Goal: Book appointment/travel/reservation

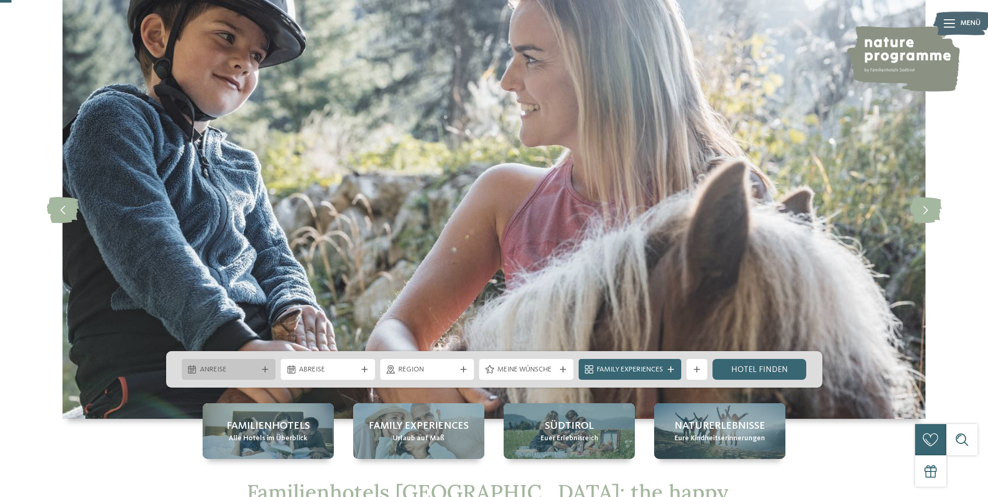
click at [267, 366] on icon at bounding box center [265, 369] width 6 height 6
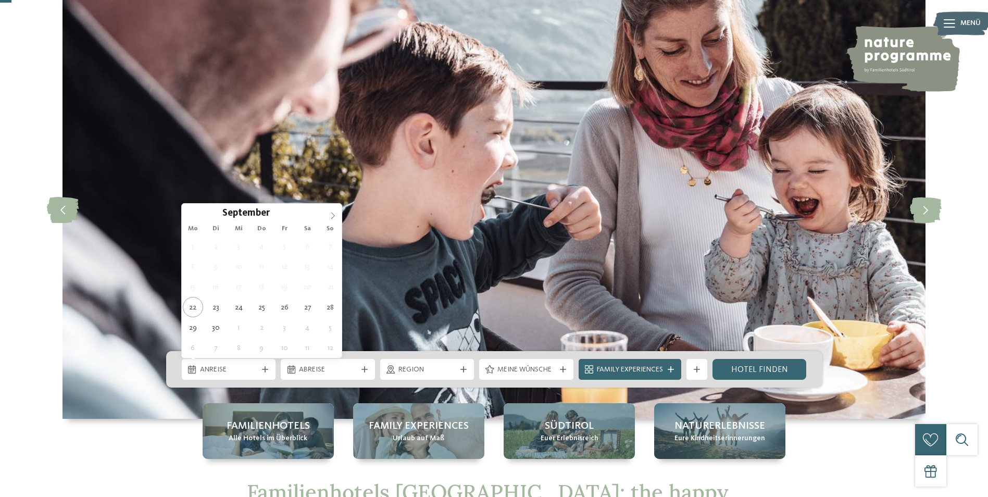
click at [332, 214] on icon at bounding box center [332, 215] width 7 height 7
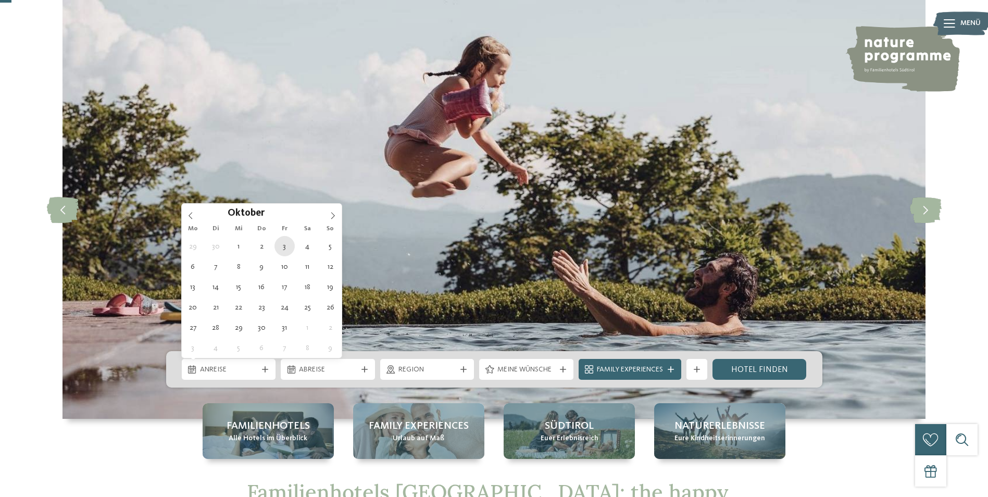
type div "03.10.2025"
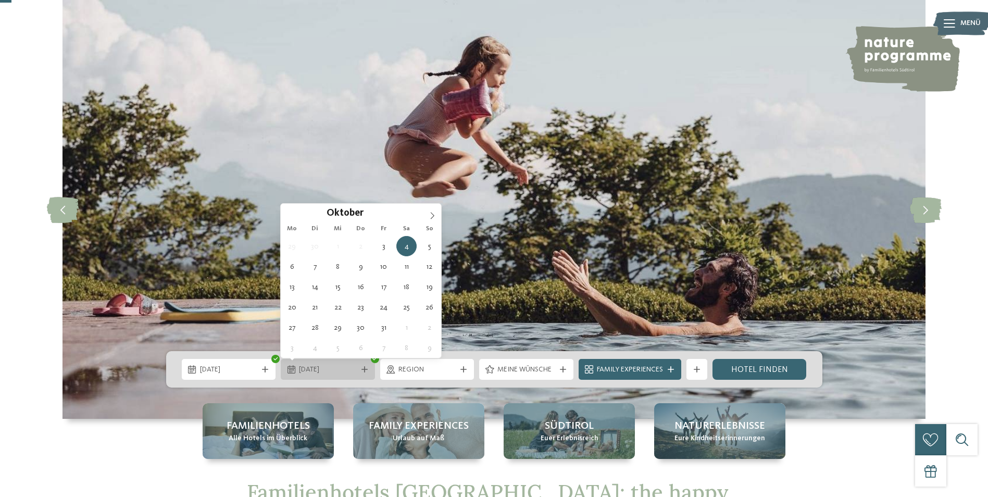
click at [368, 366] on div at bounding box center [365, 369] width 10 height 6
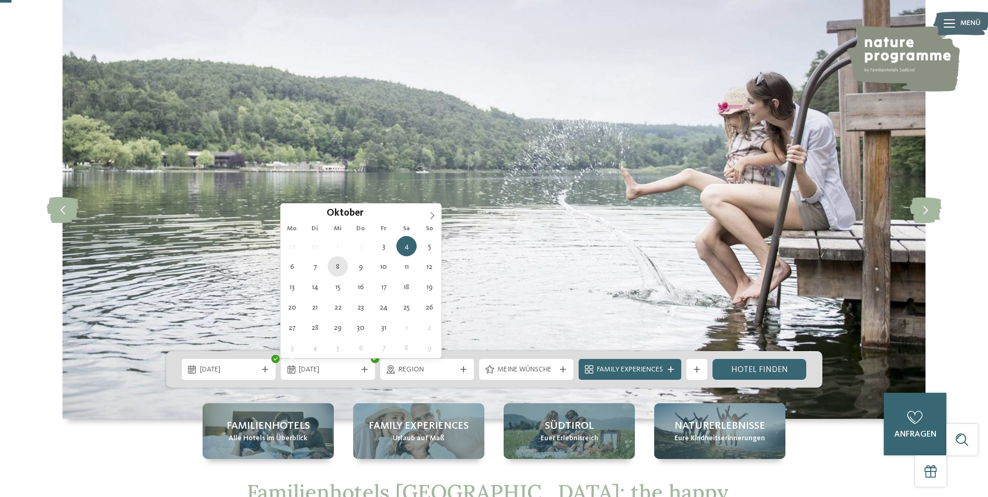
type div "08.10.2025"
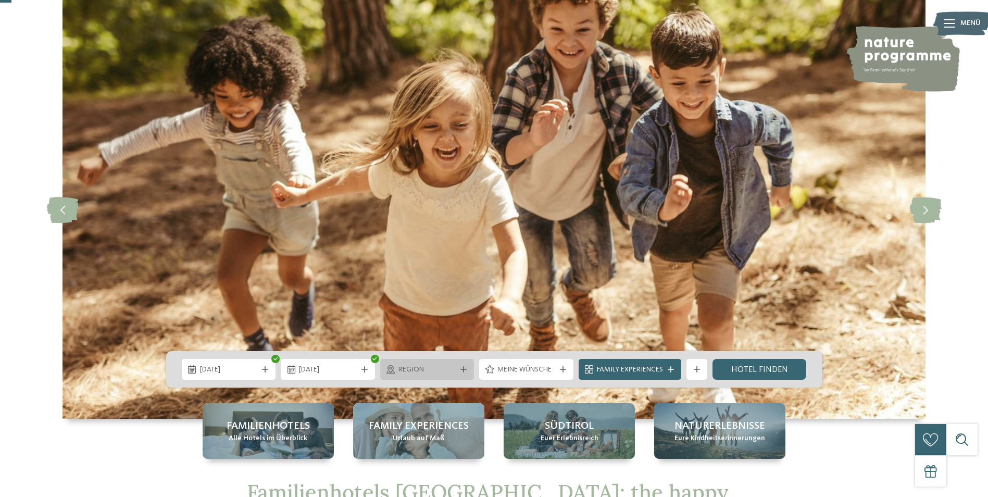
click at [458, 373] on div "Region" at bounding box center [427, 369] width 94 height 21
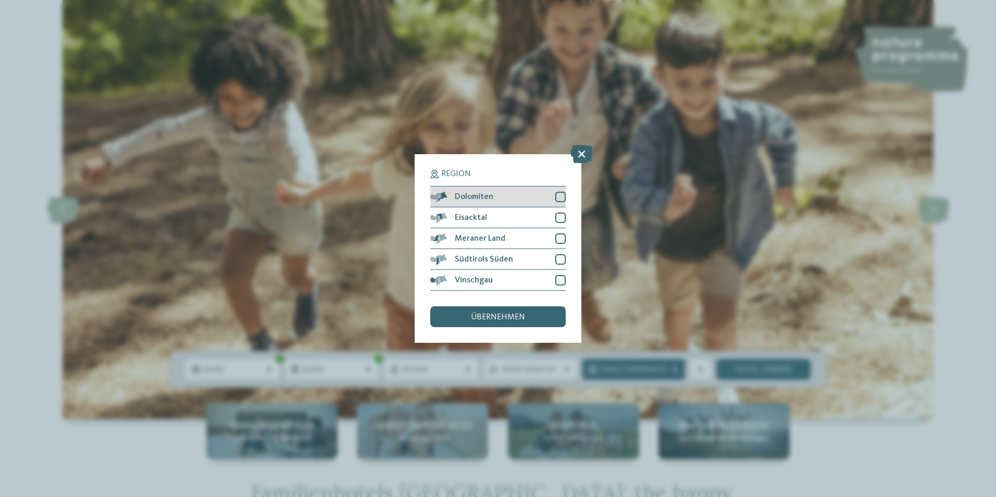
click at [564, 192] on div at bounding box center [560, 197] width 10 height 10
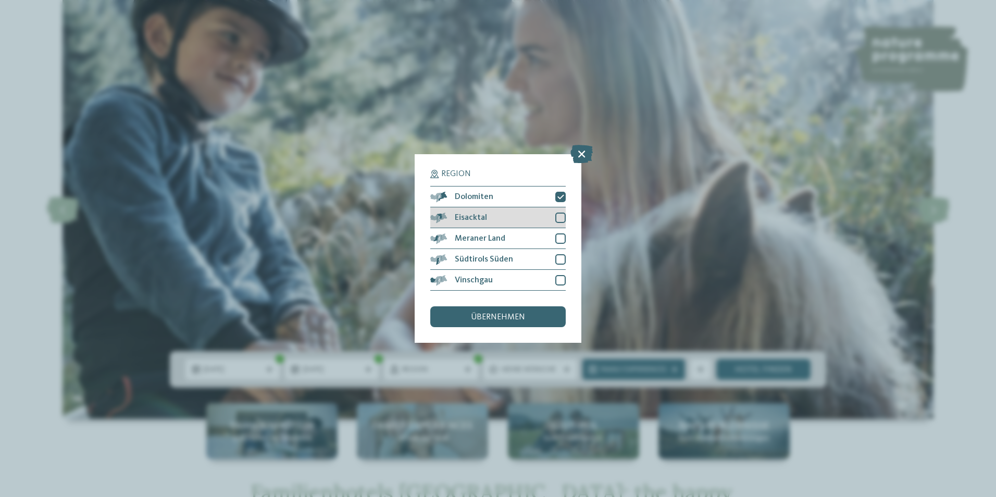
click at [564, 215] on div at bounding box center [560, 218] width 10 height 10
click at [562, 242] on div at bounding box center [560, 238] width 10 height 10
click at [561, 259] on div at bounding box center [560, 259] width 10 height 10
click at [561, 279] on div at bounding box center [560, 280] width 10 height 10
click at [525, 320] on div "übernehmen" at bounding box center [497, 316] width 135 height 21
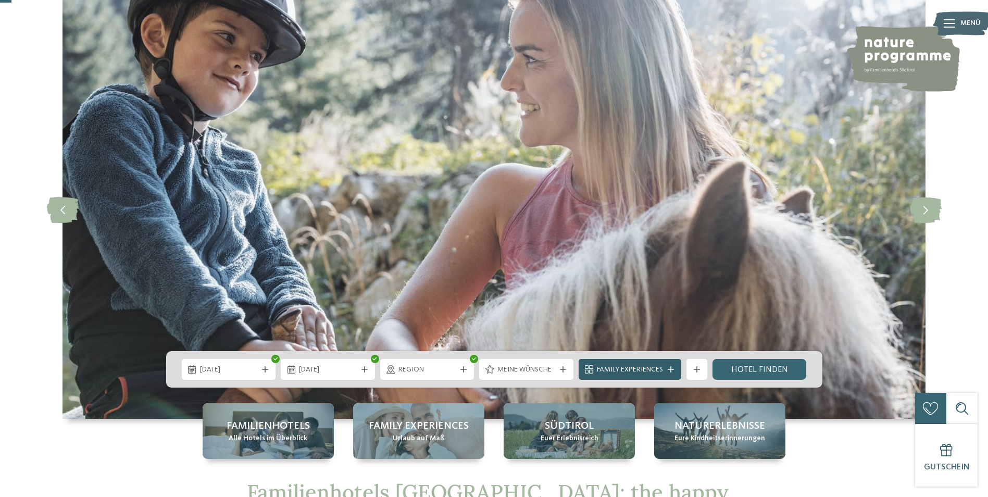
click at [654, 367] on span "Family Experiences" at bounding box center [630, 370] width 66 height 10
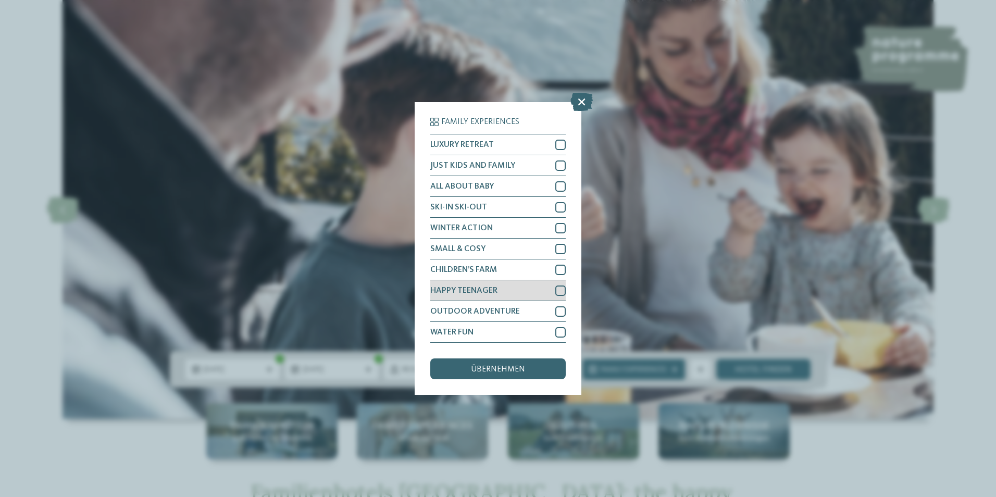
click at [560, 288] on div at bounding box center [560, 291] width 10 height 10
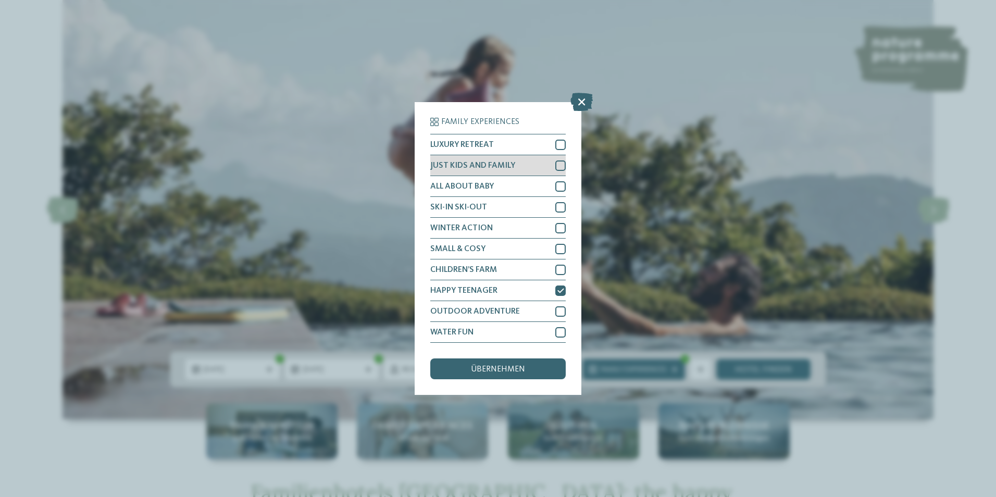
click at [559, 165] on div at bounding box center [560, 165] width 10 height 10
click at [559, 170] on div at bounding box center [560, 165] width 10 height 10
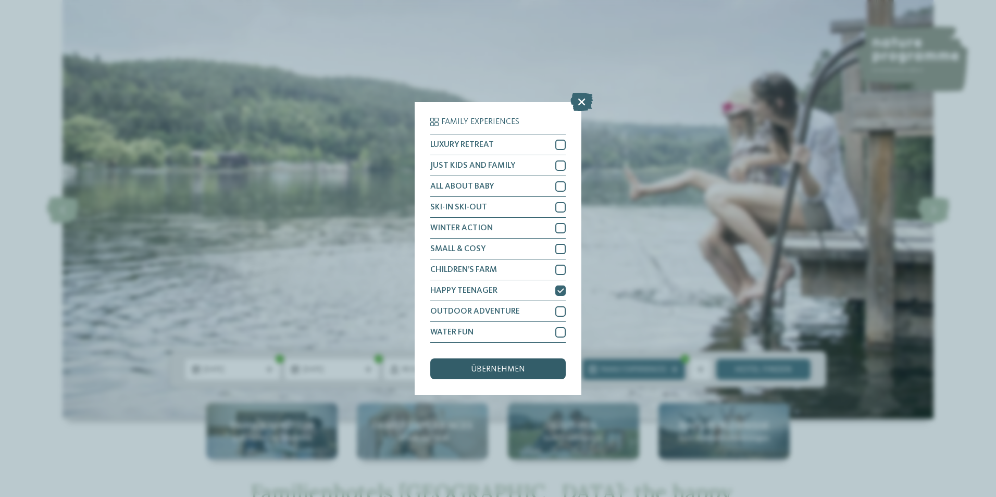
click at [485, 369] on span "übernehmen" at bounding box center [498, 369] width 54 height 8
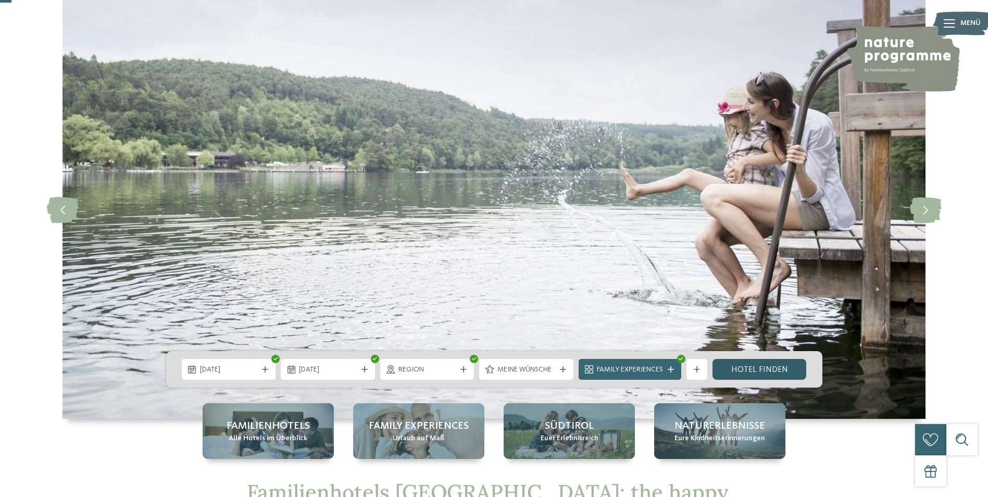
click at [736, 363] on link "Hotel finden" at bounding box center [760, 369] width 94 height 21
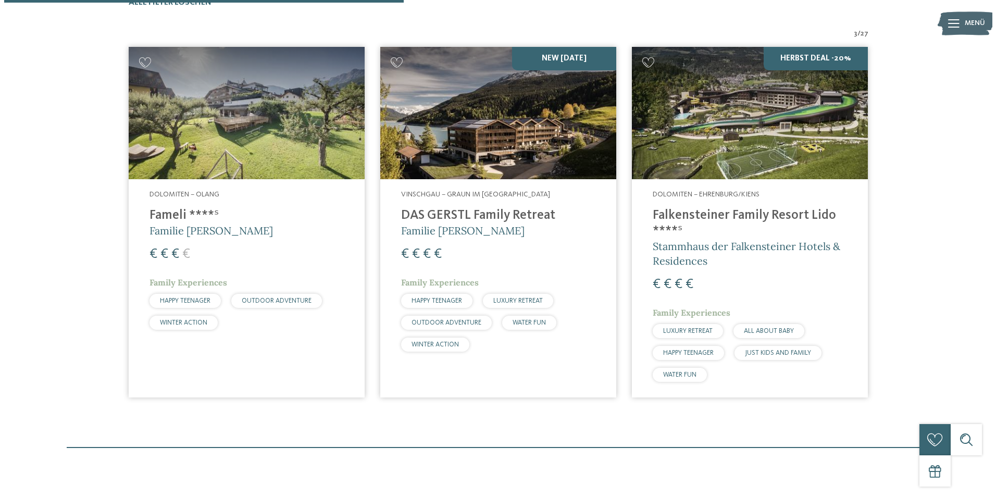
scroll to position [342, 0]
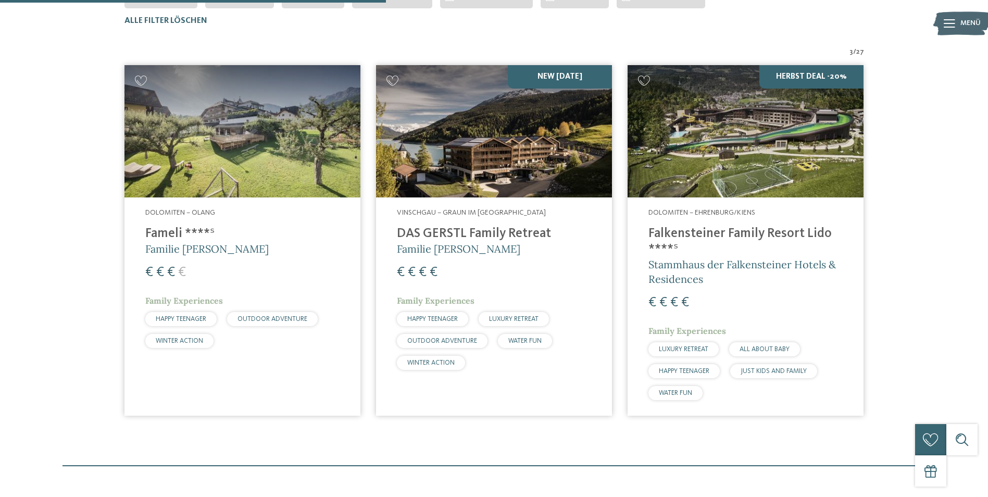
click at [698, 234] on h4 "Falkensteiner Family Resort Lido ****ˢ" at bounding box center [746, 241] width 194 height 31
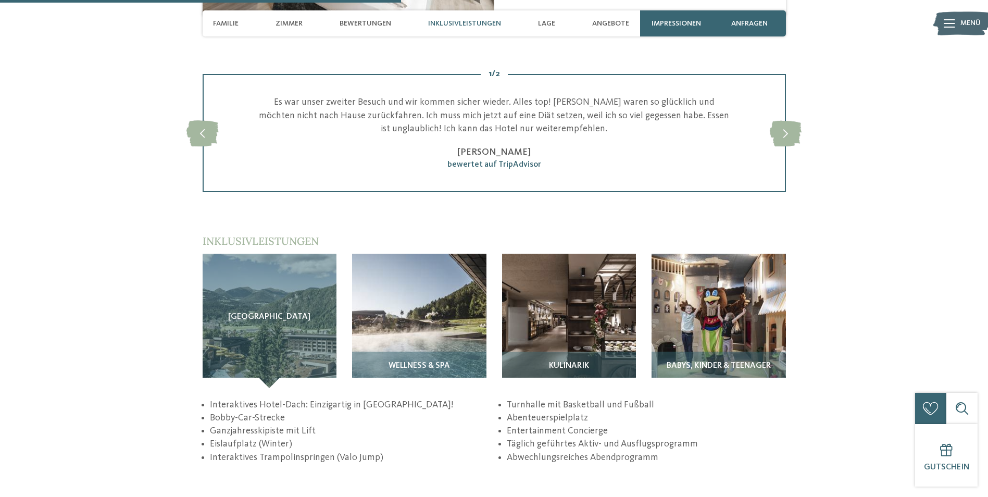
scroll to position [1459, 0]
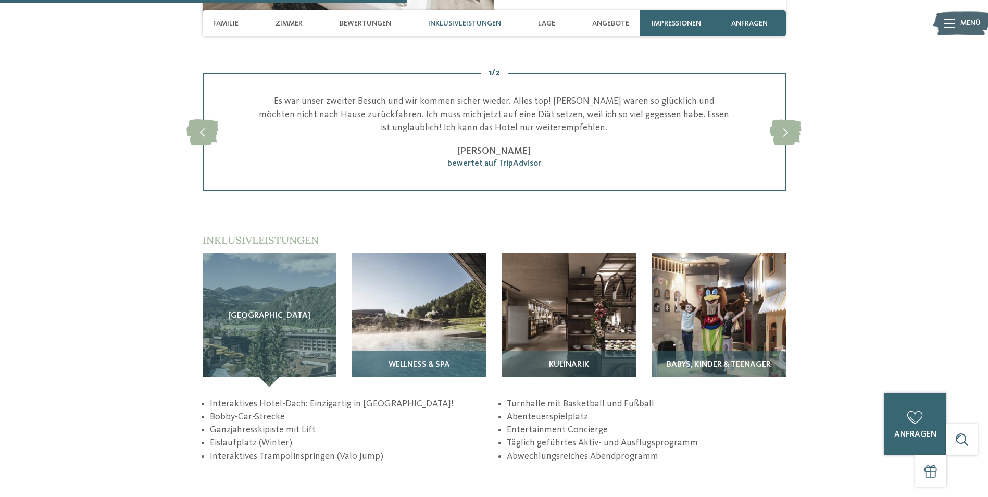
click at [396, 351] on div "Wellness & SPA" at bounding box center [419, 369] width 134 height 36
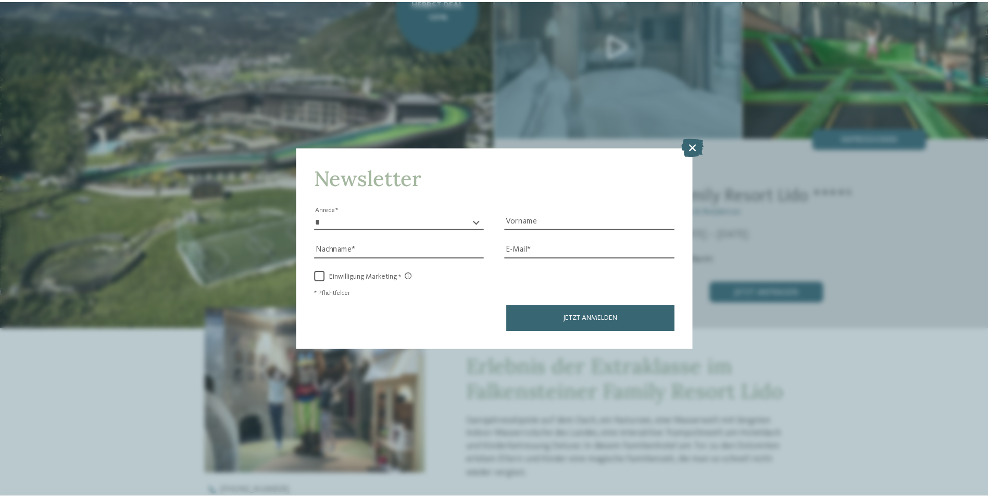
scroll to position [52, 0]
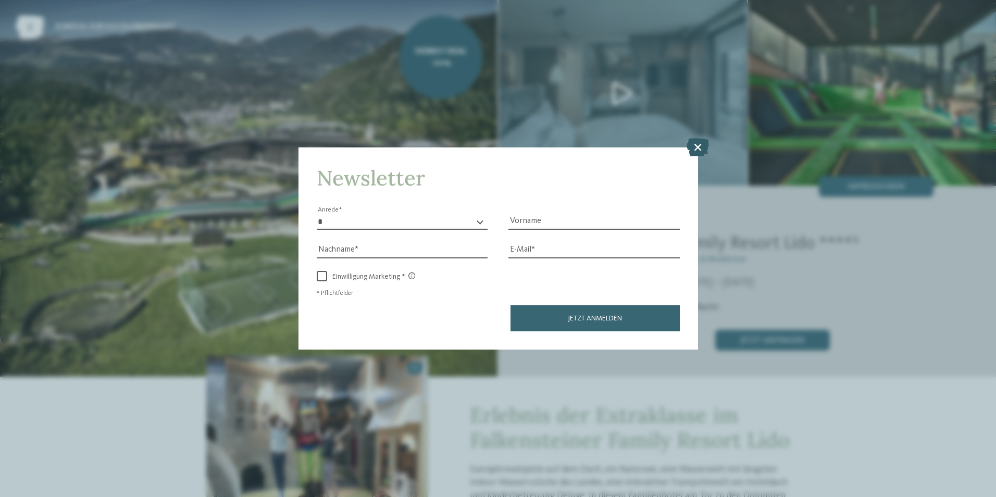
click at [704, 145] on icon at bounding box center [698, 147] width 22 height 18
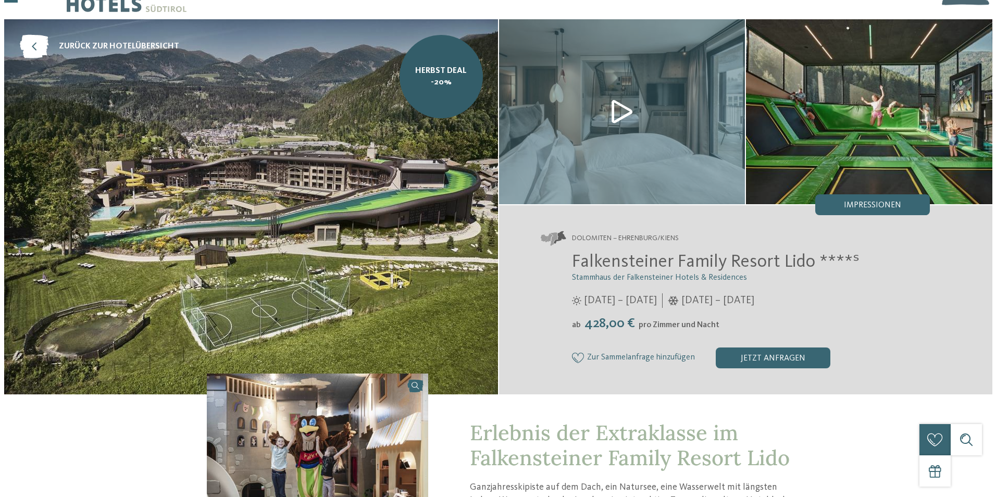
scroll to position [0, 0]
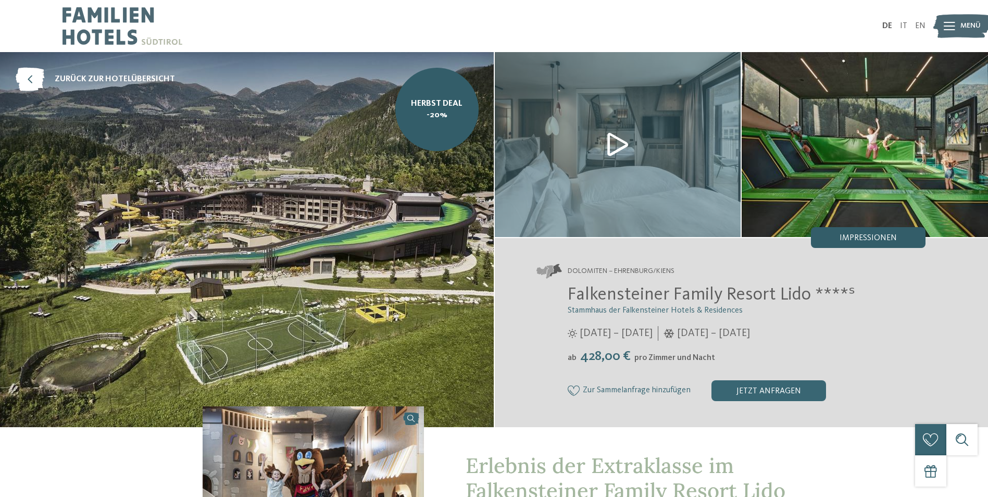
click at [863, 236] on span "Impressionen" at bounding box center [868, 238] width 57 height 8
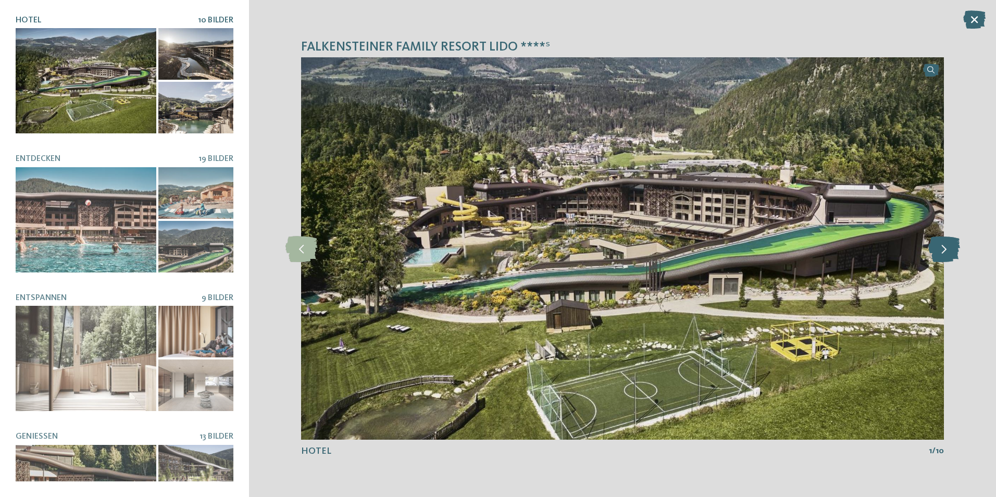
click at [938, 250] on icon at bounding box center [944, 249] width 32 height 26
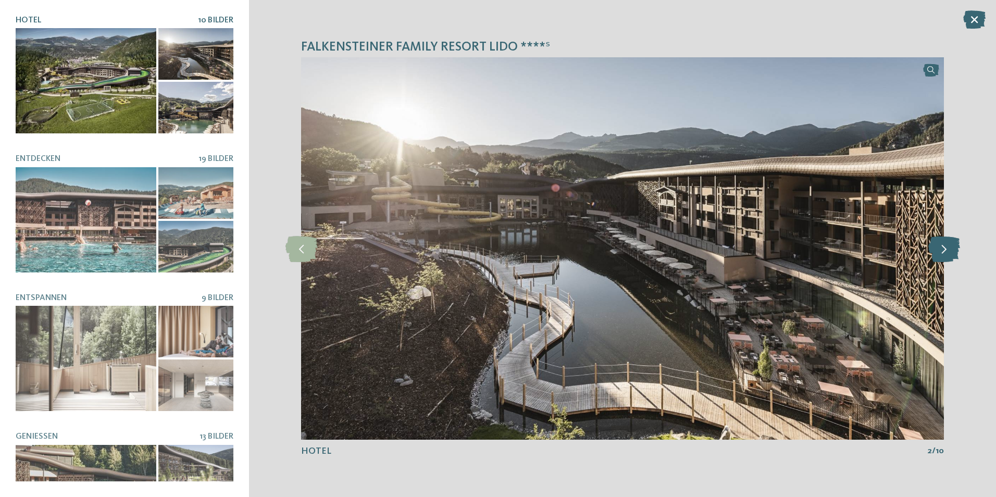
click at [939, 250] on icon at bounding box center [944, 249] width 32 height 26
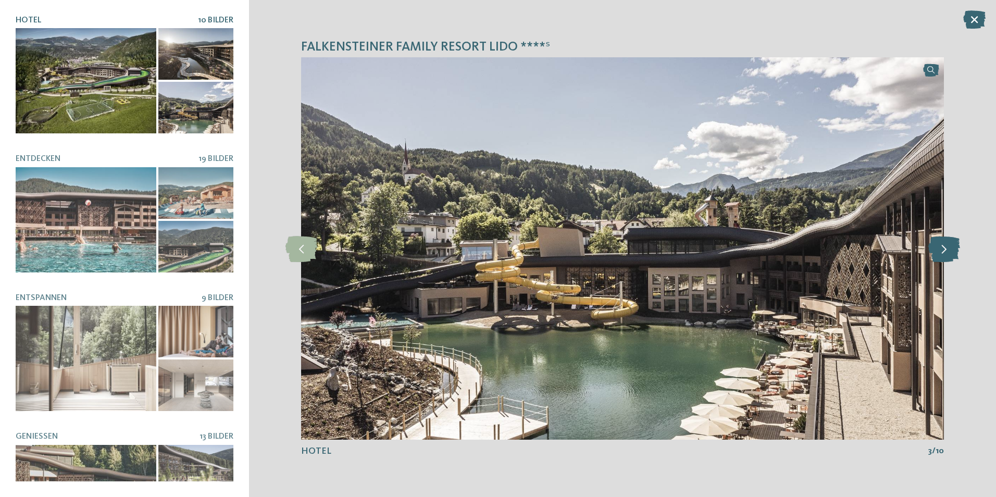
click at [939, 250] on icon at bounding box center [944, 249] width 32 height 26
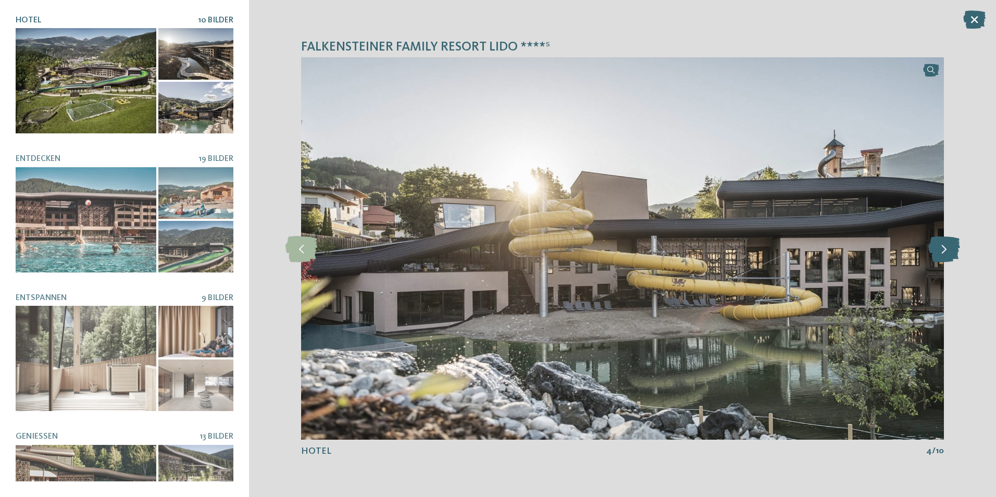
click at [939, 250] on icon at bounding box center [944, 249] width 32 height 26
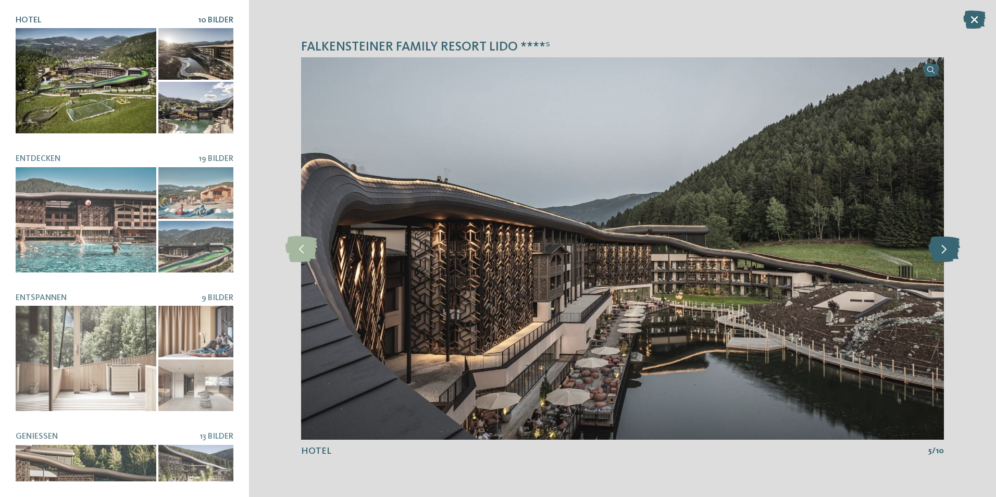
click at [939, 250] on icon at bounding box center [944, 249] width 32 height 26
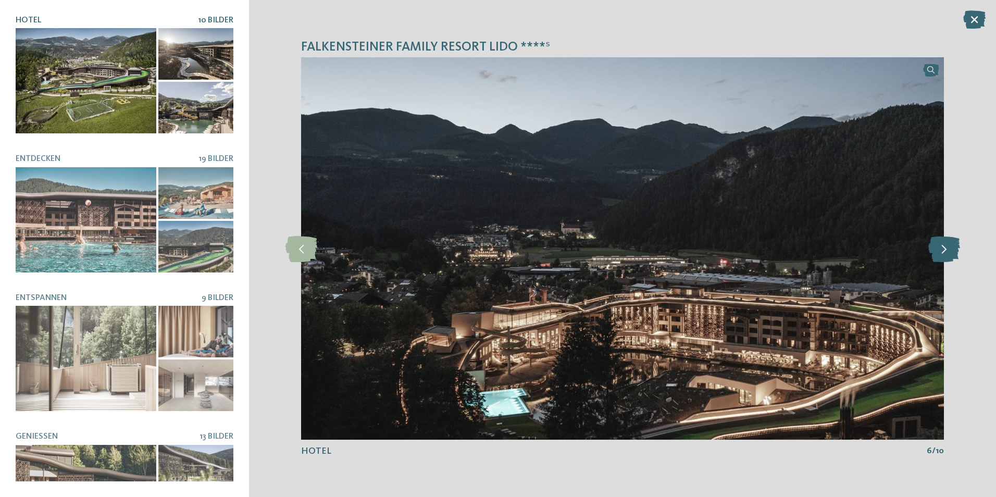
click at [939, 250] on icon at bounding box center [944, 249] width 32 height 26
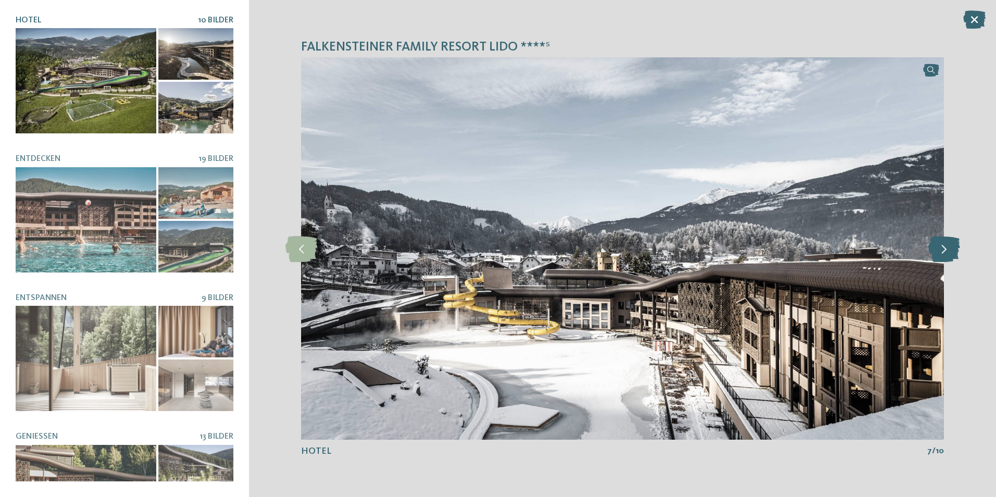
click at [939, 250] on icon at bounding box center [944, 249] width 32 height 26
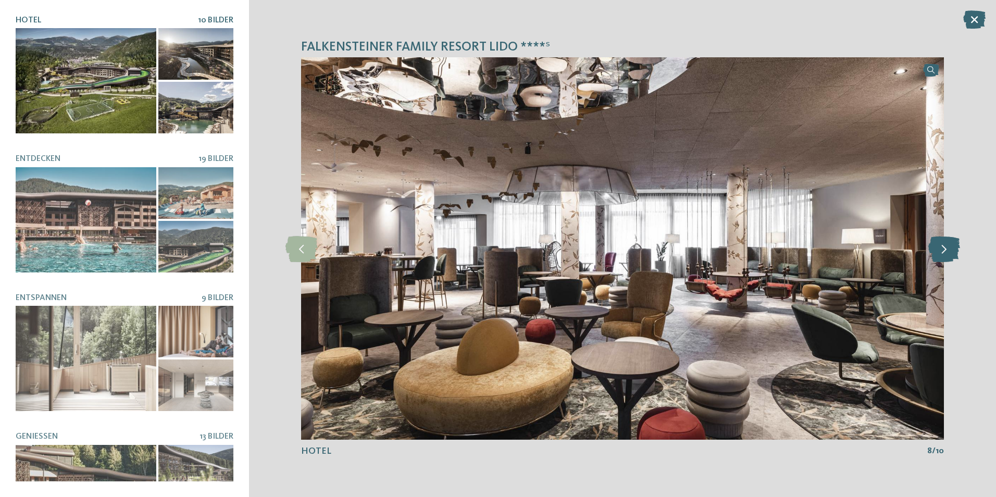
click at [939, 250] on icon at bounding box center [944, 249] width 32 height 26
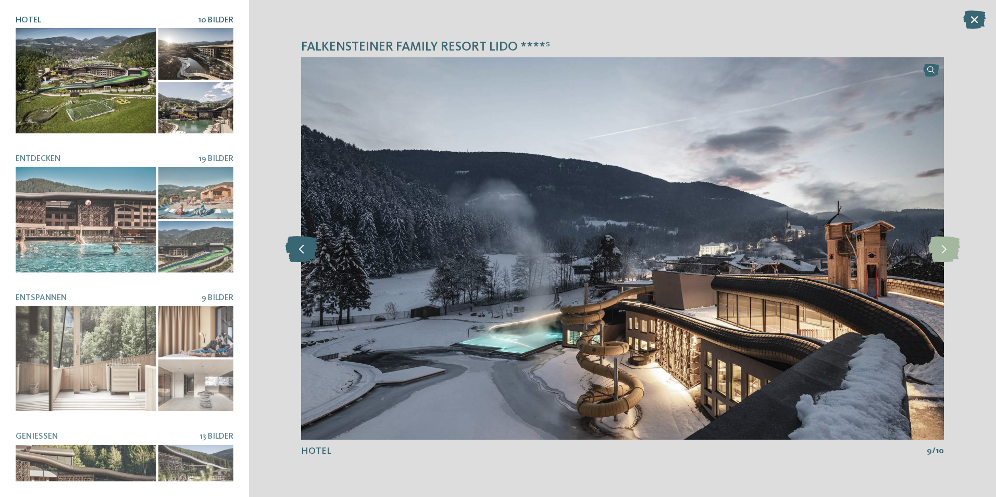
click at [301, 253] on icon at bounding box center [302, 249] width 32 height 26
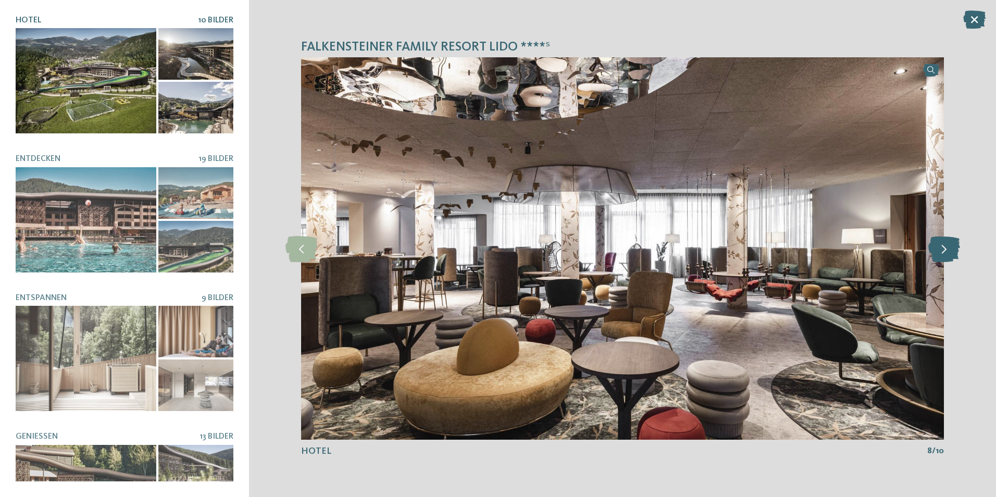
click at [939, 247] on icon at bounding box center [944, 249] width 32 height 26
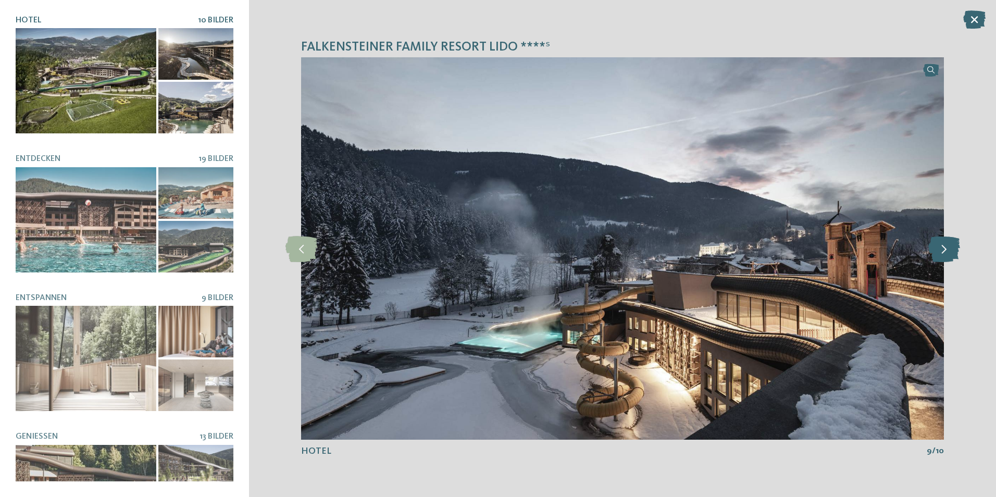
click at [939, 247] on icon at bounding box center [944, 249] width 32 height 26
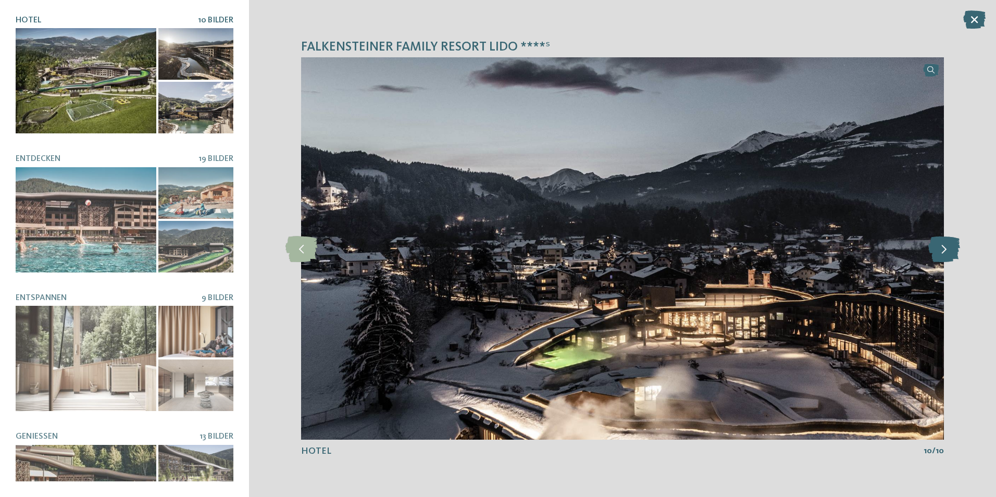
click at [939, 247] on icon at bounding box center [944, 249] width 32 height 26
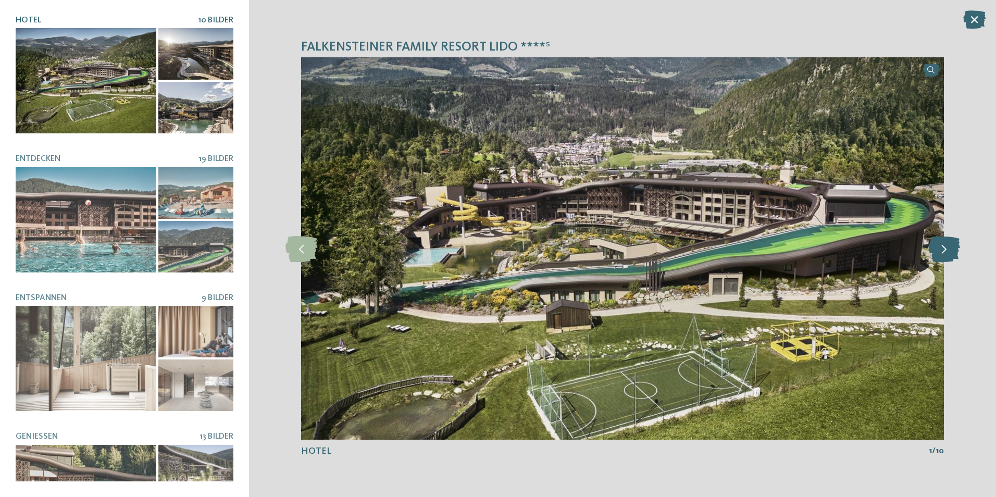
click at [939, 247] on icon at bounding box center [944, 249] width 32 height 26
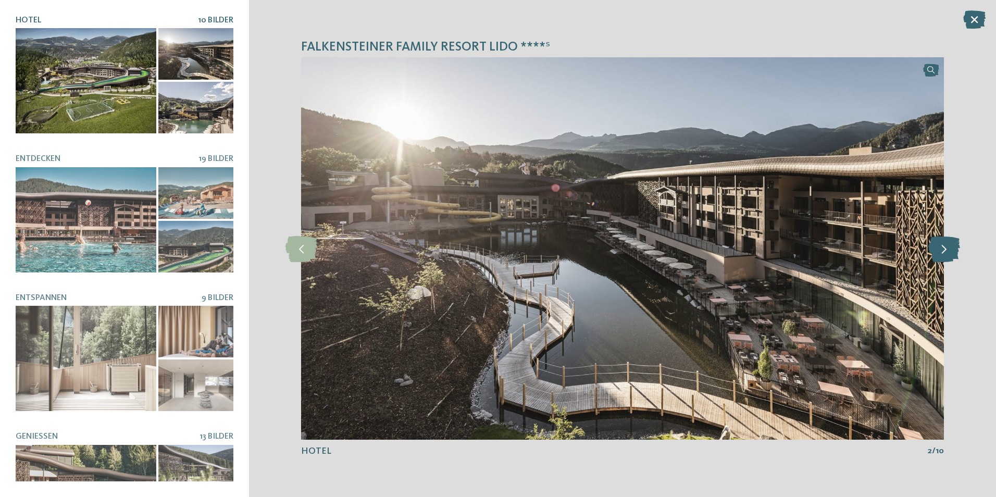
click at [939, 247] on icon at bounding box center [944, 249] width 32 height 26
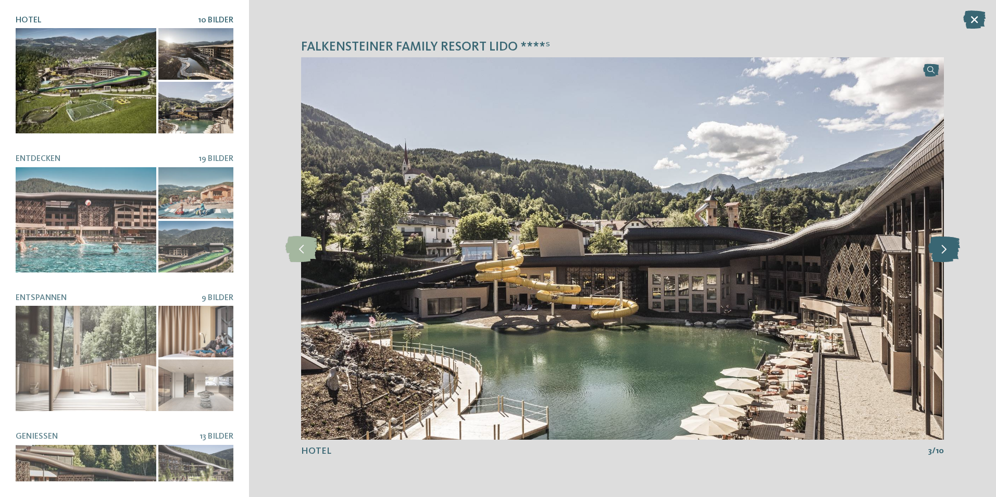
click at [939, 247] on icon at bounding box center [944, 249] width 32 height 26
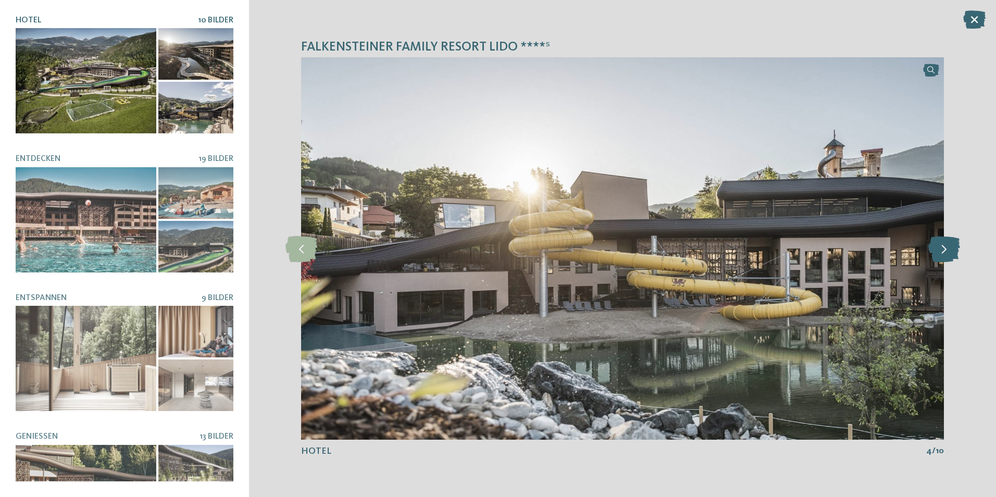
click at [939, 247] on icon at bounding box center [944, 249] width 32 height 26
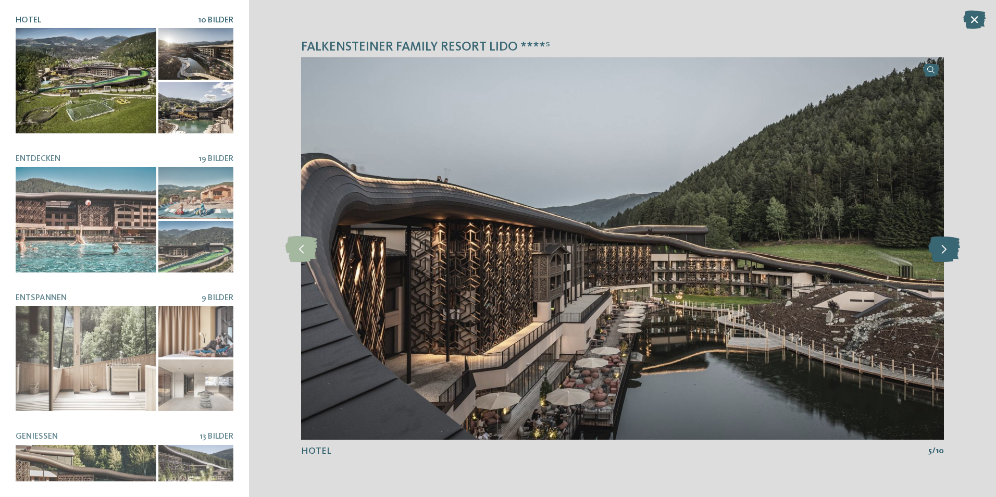
click at [939, 247] on icon at bounding box center [944, 249] width 32 height 26
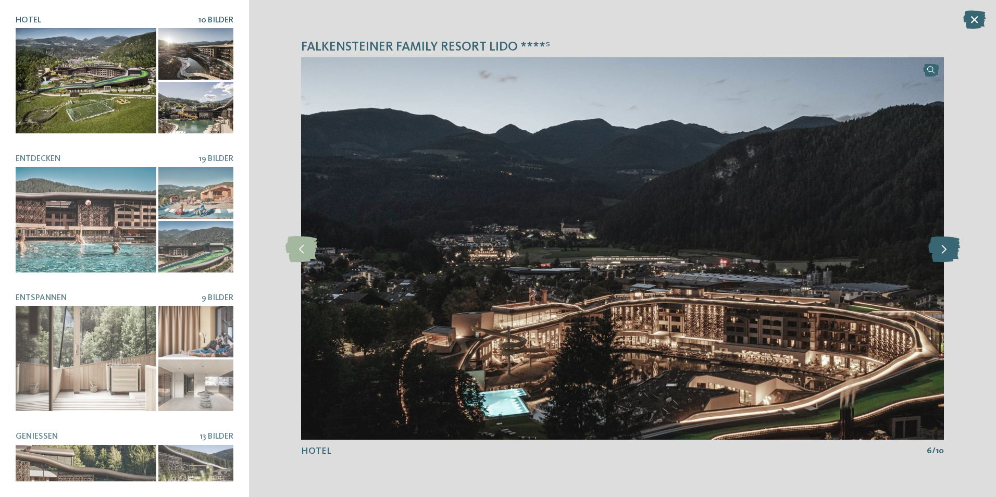
click at [939, 247] on icon at bounding box center [944, 249] width 32 height 26
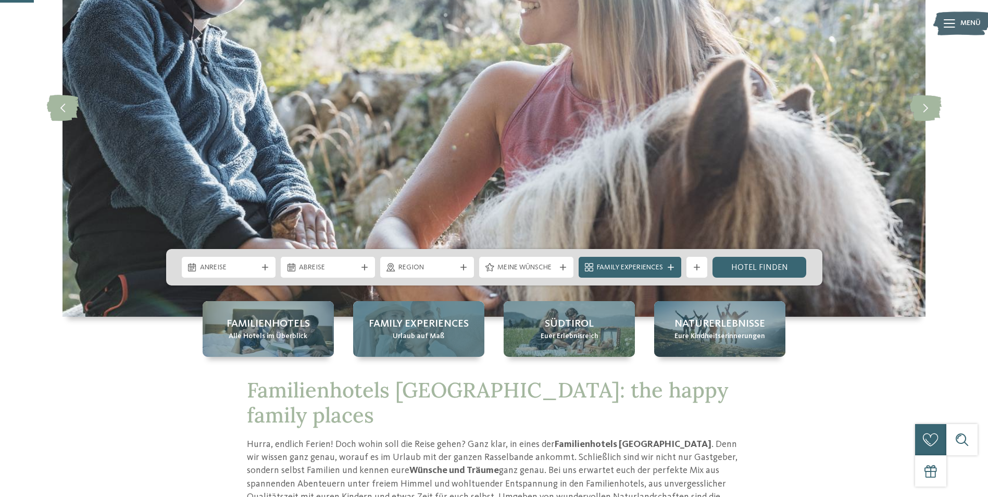
scroll to position [156, 0]
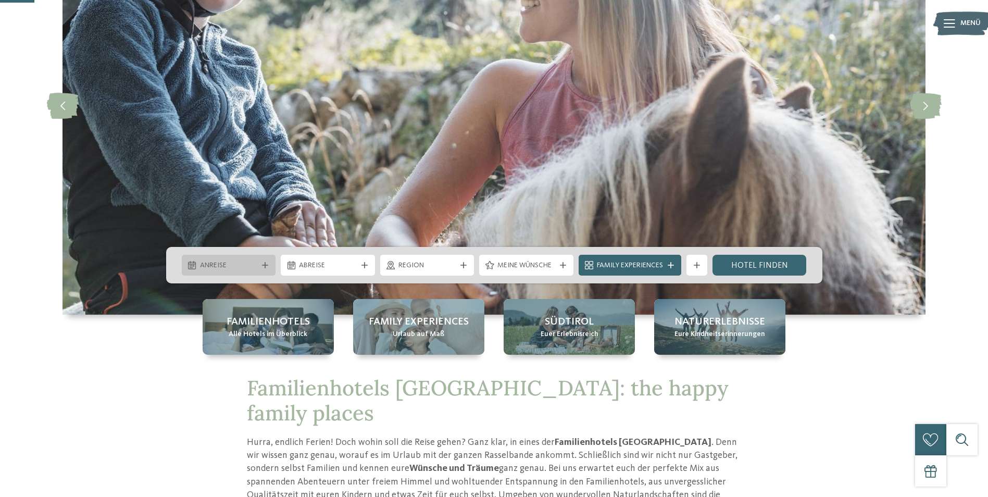
click at [261, 264] on div at bounding box center [265, 265] width 10 height 6
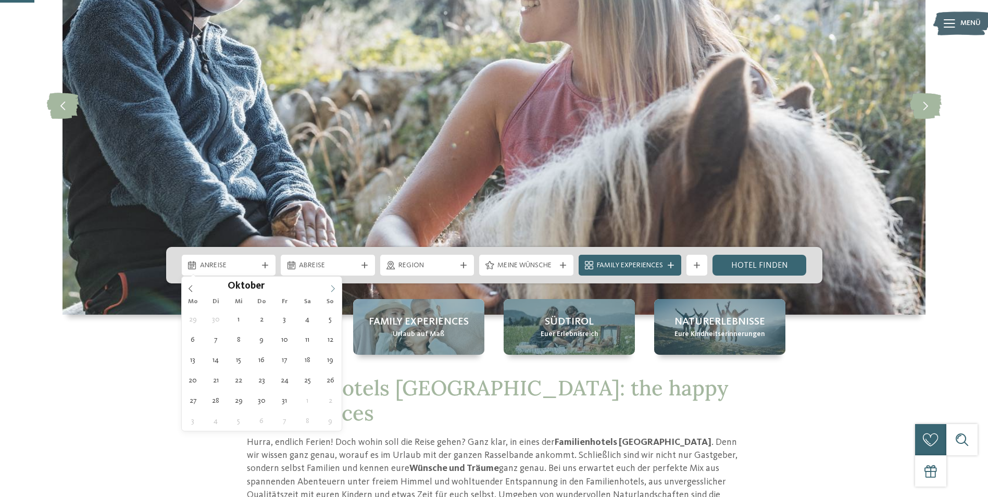
click at [332, 286] on icon at bounding box center [332, 288] width 7 height 7
type div "[DATE]"
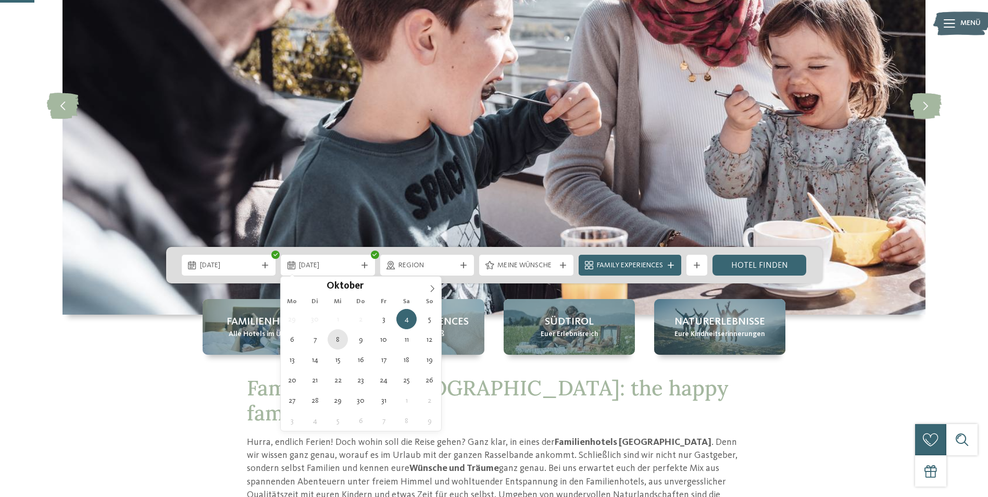
type div "08.10.2025"
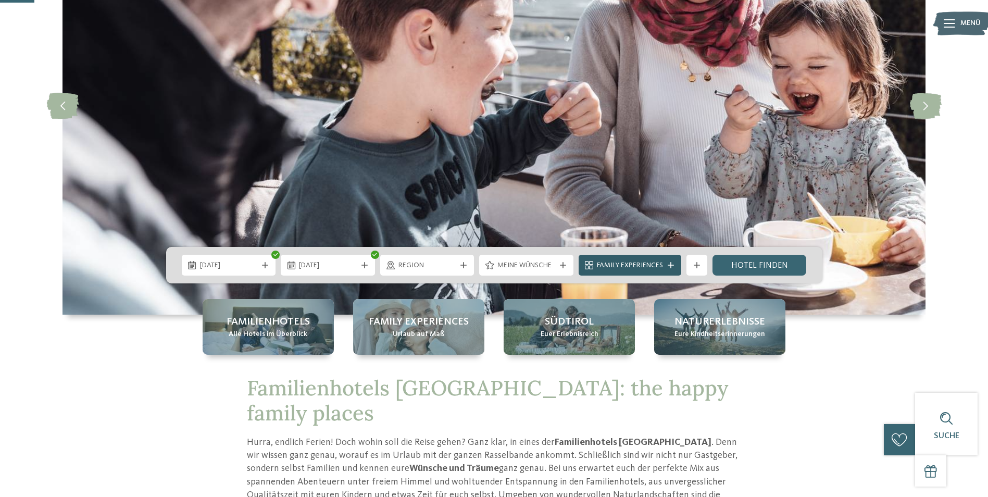
click at [611, 269] on span "Family Experiences" at bounding box center [630, 266] width 66 height 10
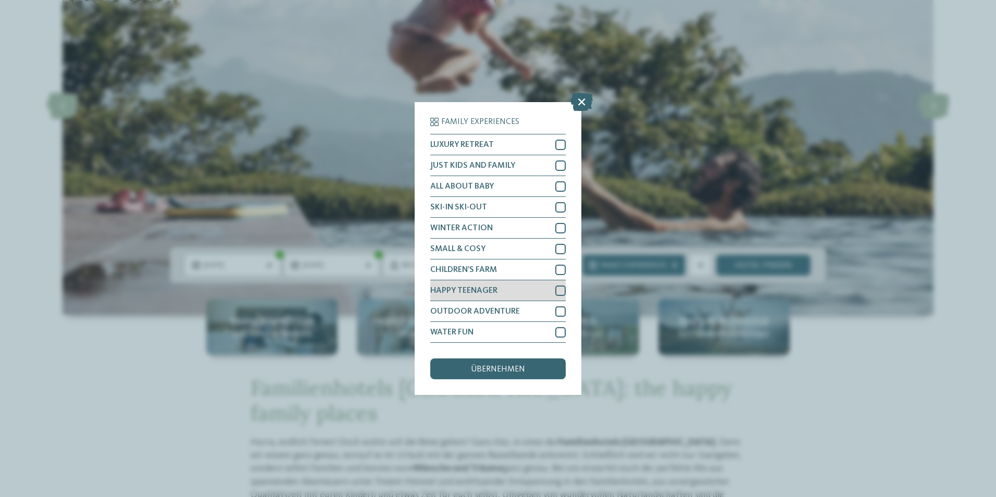
click at [557, 290] on div at bounding box center [560, 291] width 10 height 10
click at [505, 370] on span "übernehmen" at bounding box center [498, 369] width 54 height 8
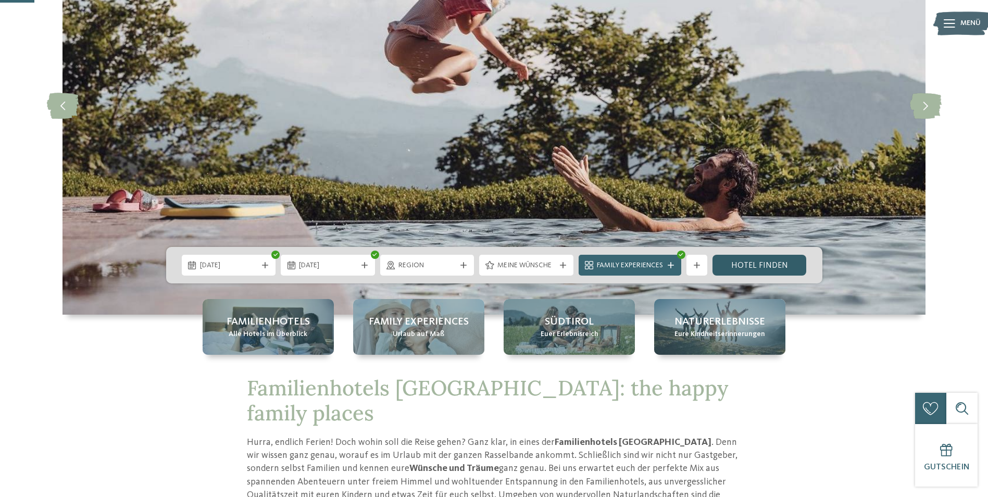
click at [754, 259] on link "Hotel finden" at bounding box center [760, 265] width 94 height 21
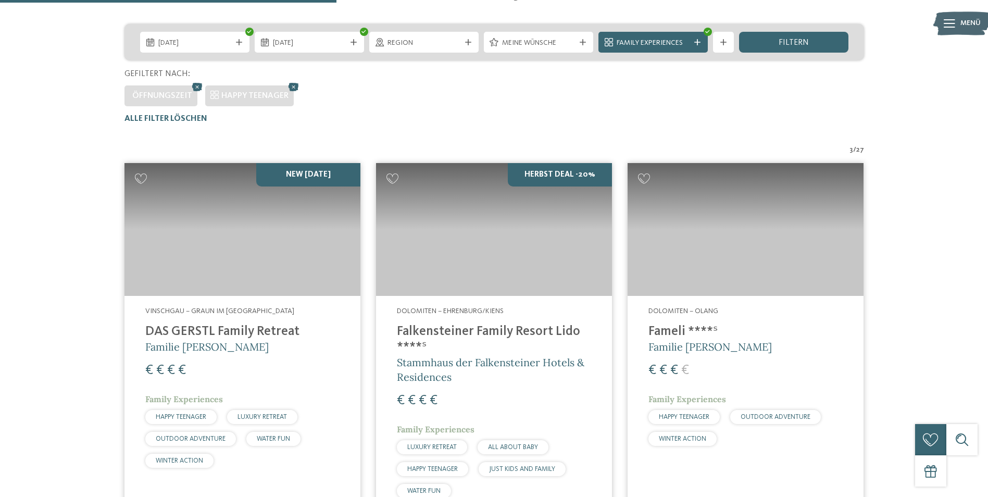
scroll to position [342, 0]
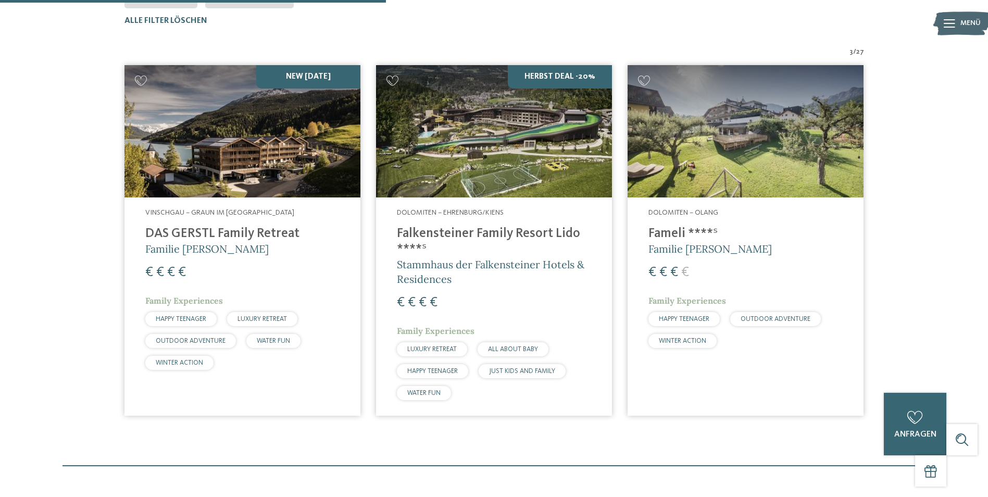
click at [180, 234] on h4 "DAS GERSTL Family Retreat" at bounding box center [242, 234] width 194 height 16
click at [537, 166] on img at bounding box center [494, 131] width 236 height 133
click at [680, 226] on div "Dolomiten – Olang Fameli ****ˢ Familie Gasser € € € € Family Experiences HAPPY …" at bounding box center [746, 280] width 236 height 166
click at [168, 228] on h4 "DAS GERSTL Family Retreat" at bounding box center [242, 234] width 194 height 16
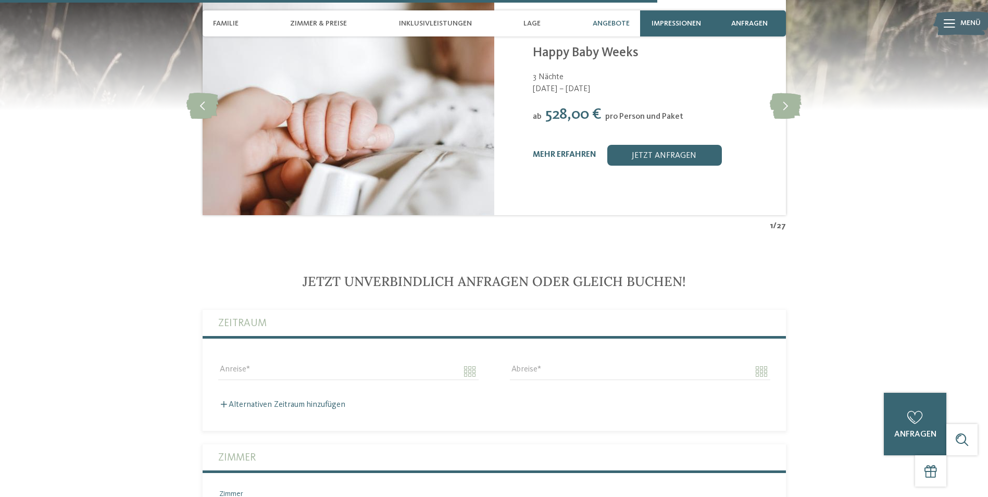
scroll to position [2292, 0]
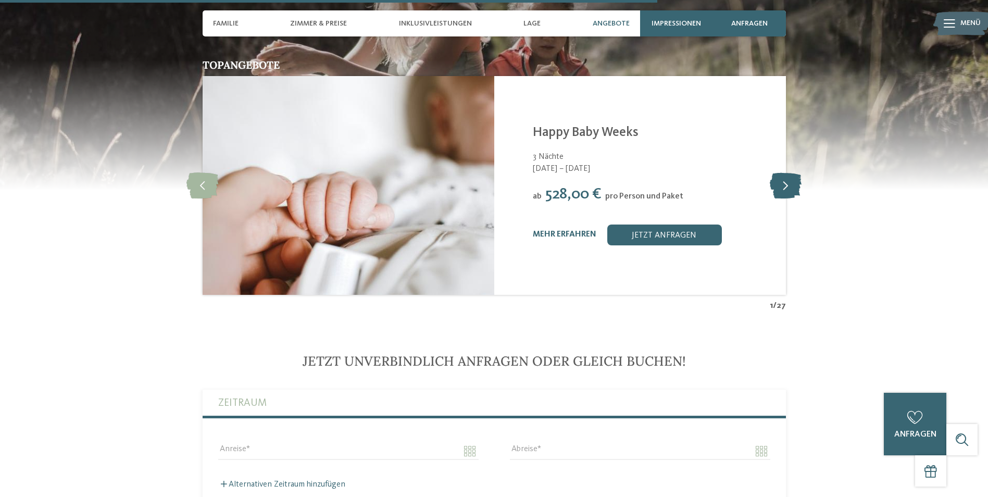
click at [784, 172] on icon at bounding box center [786, 185] width 32 height 26
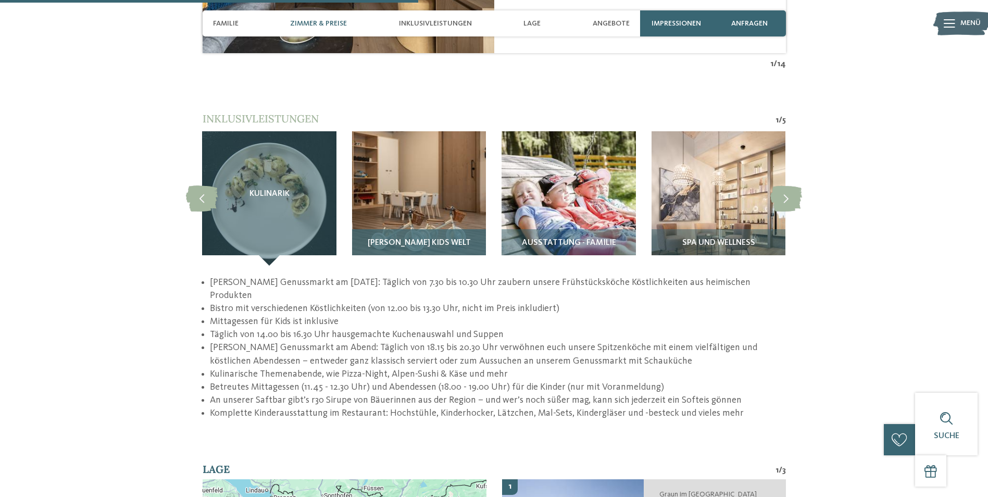
scroll to position [1459, 0]
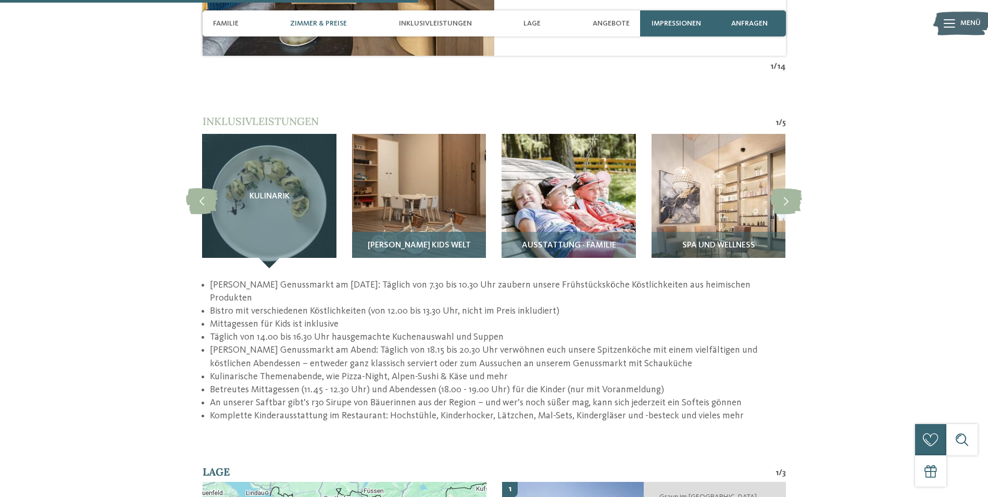
click at [418, 232] on div "[PERSON_NAME] Kids Welt" at bounding box center [419, 250] width 134 height 36
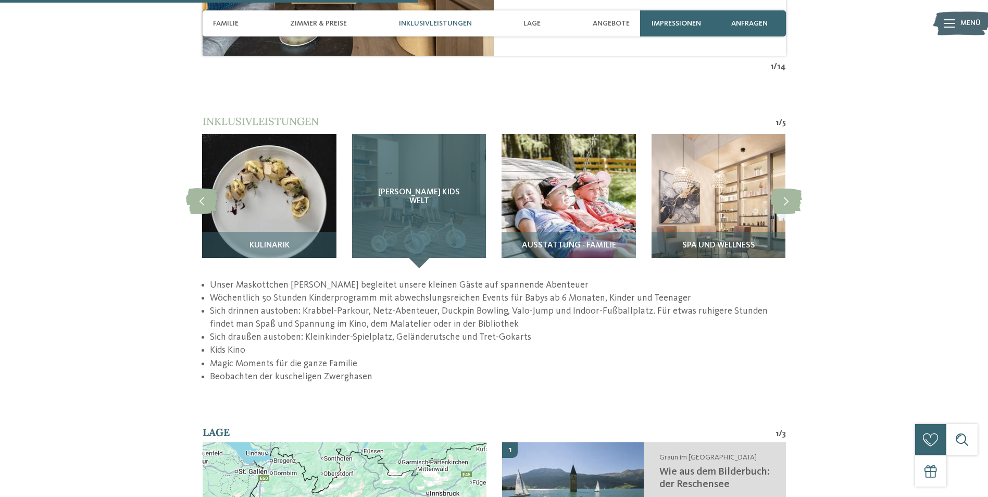
click at [418, 226] on div "GERSTI’s Kids Welt" at bounding box center [419, 201] width 134 height 134
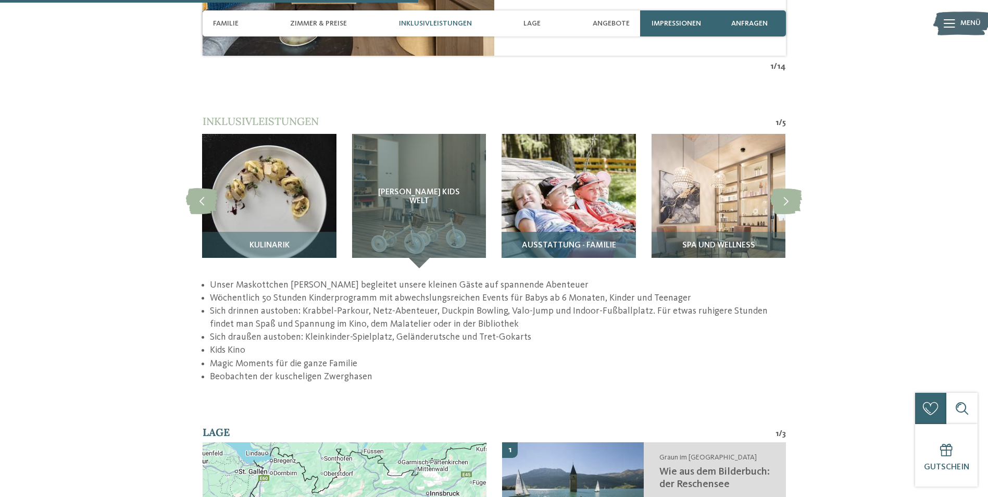
click at [559, 211] on img at bounding box center [569, 201] width 134 height 134
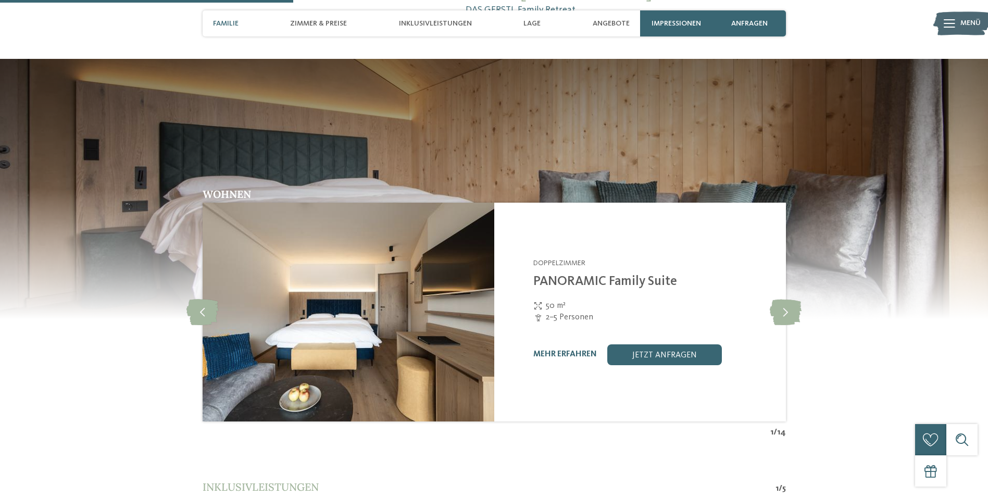
scroll to position [886, 0]
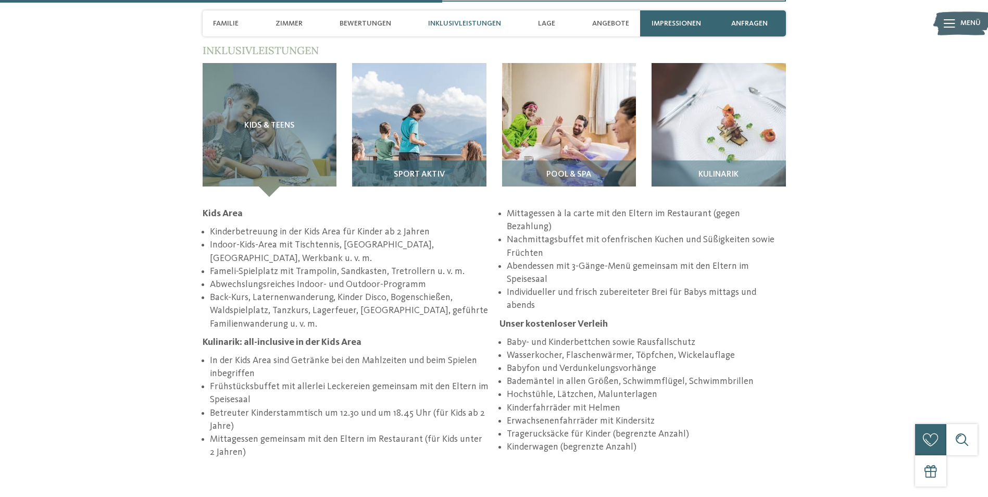
scroll to position [1459, 0]
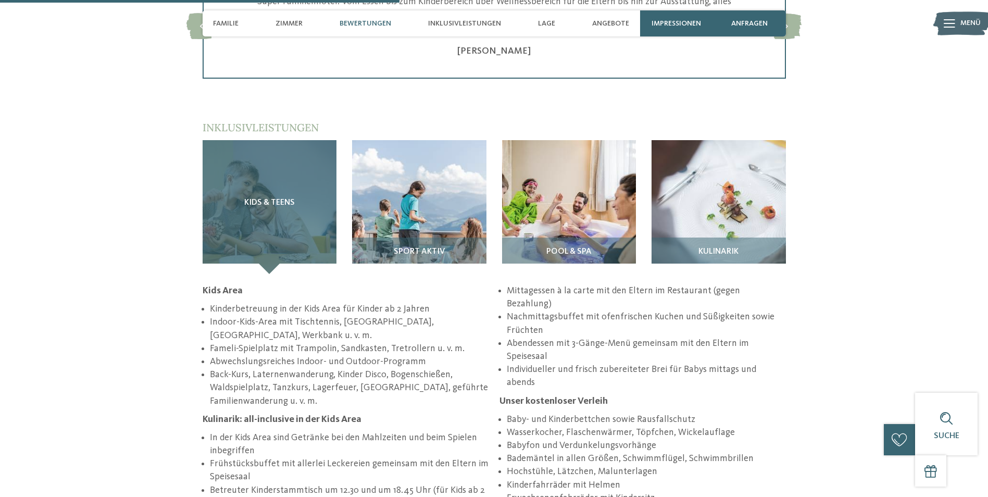
click at [295, 214] on div "Kids & Teens" at bounding box center [270, 207] width 134 height 134
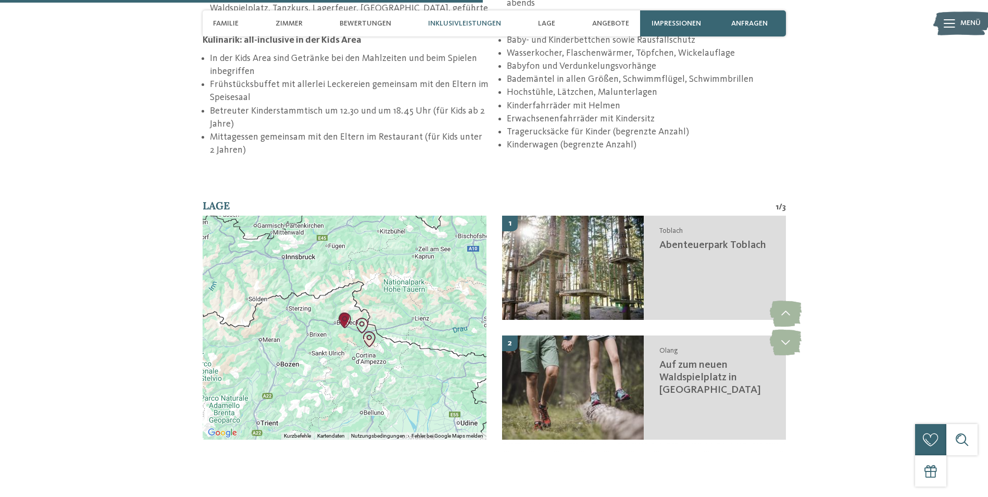
scroll to position [1876, 0]
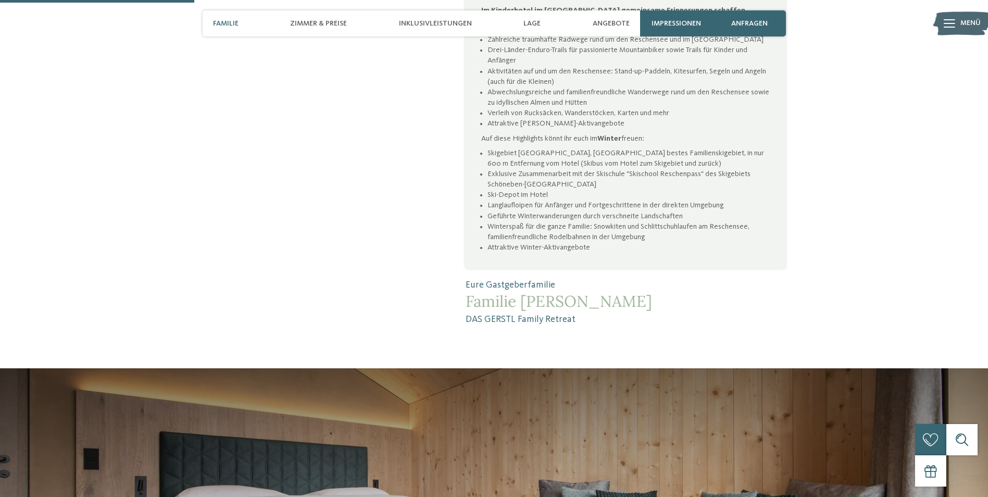
scroll to position [677, 0]
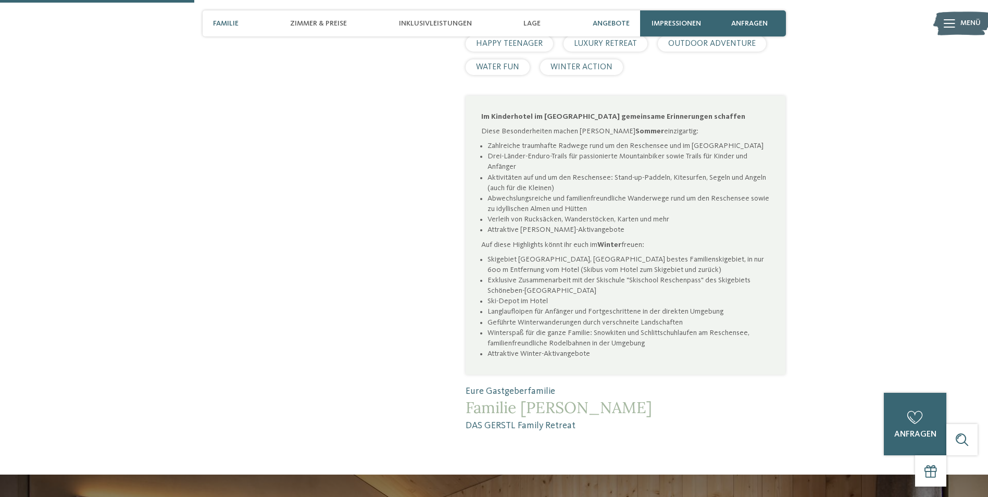
click at [596, 23] on span "Angebote" at bounding box center [611, 23] width 37 height 9
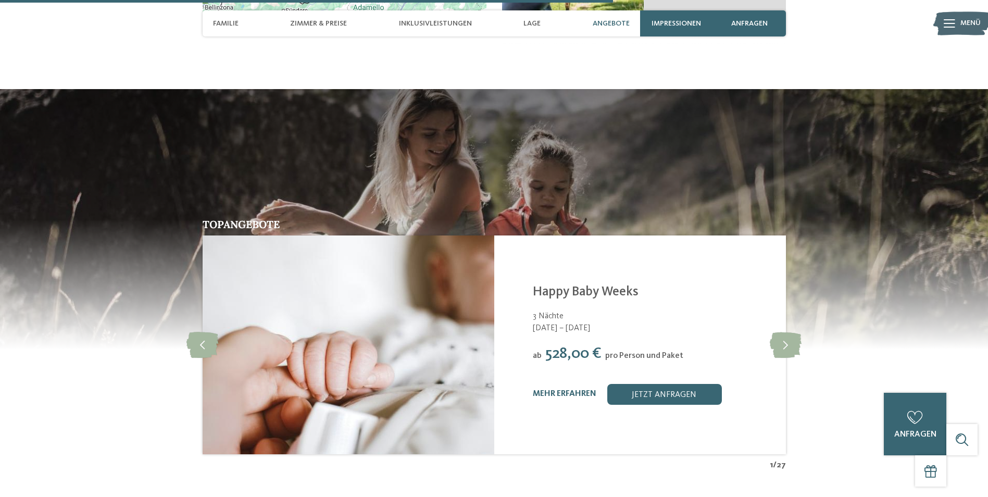
scroll to position [2138, 0]
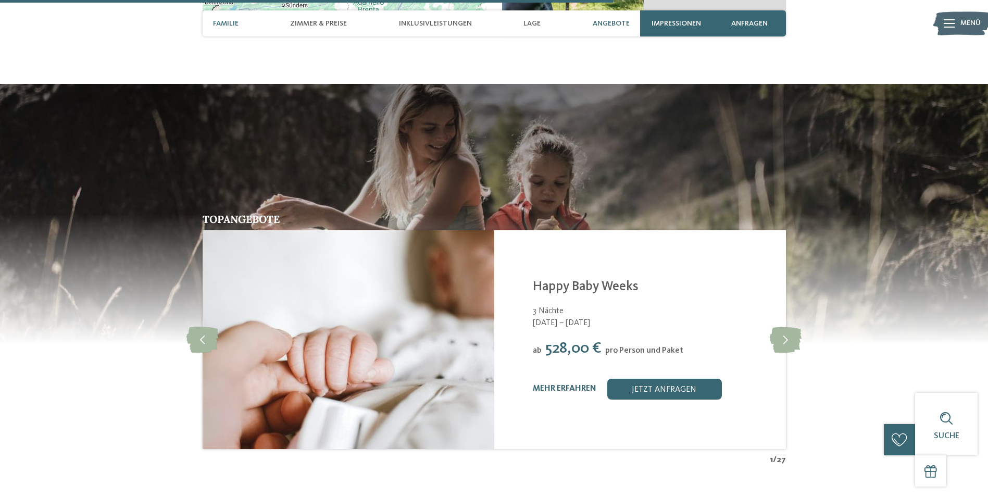
click at [238, 23] on span "Familie" at bounding box center [226, 23] width 26 height 9
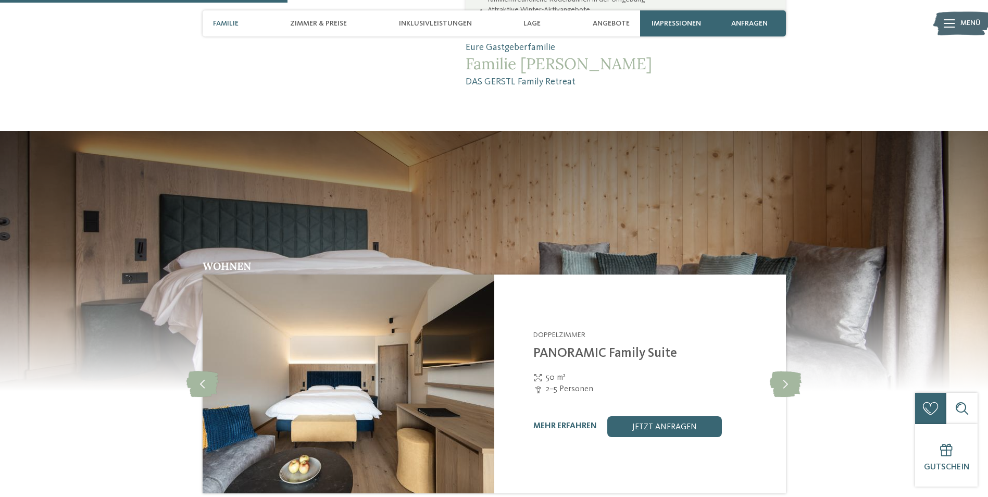
scroll to position [1047, 0]
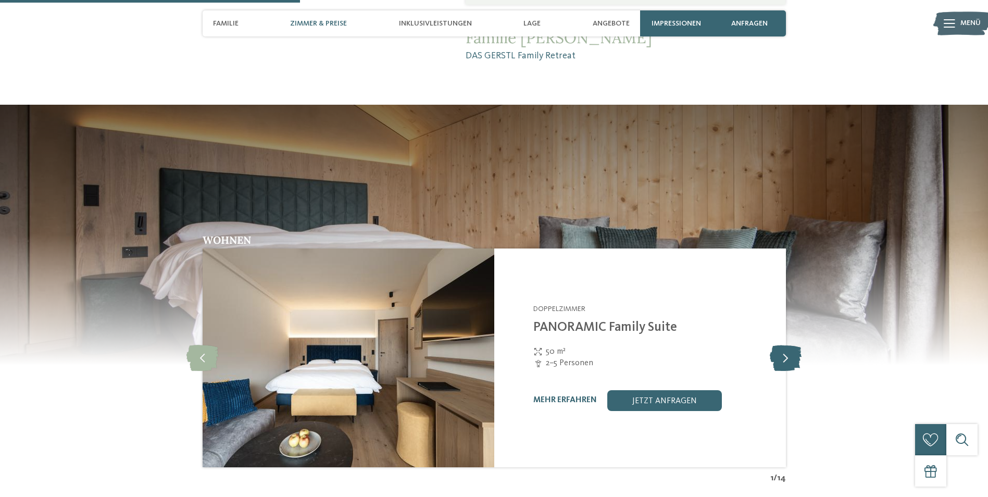
click at [788, 345] on icon at bounding box center [786, 358] width 32 height 26
click at [787, 345] on icon at bounding box center [786, 358] width 32 height 26
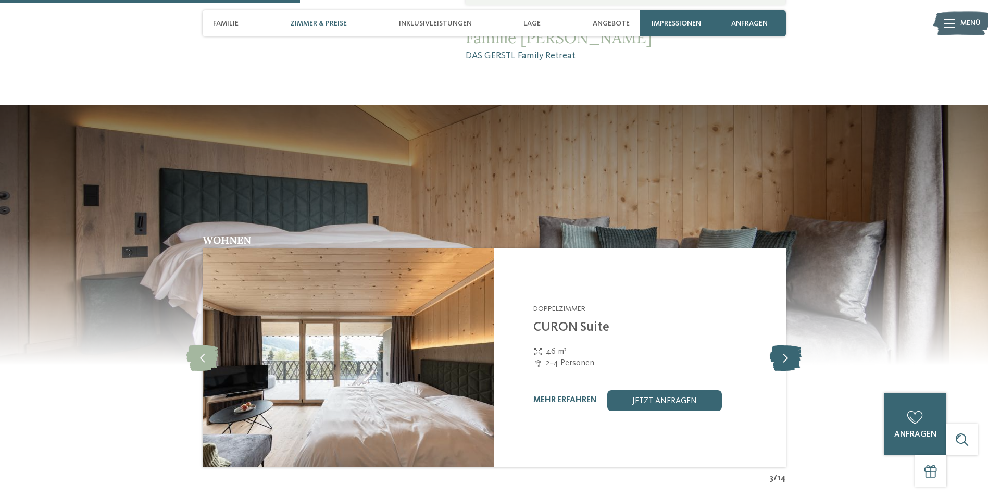
click at [787, 345] on icon at bounding box center [786, 358] width 32 height 26
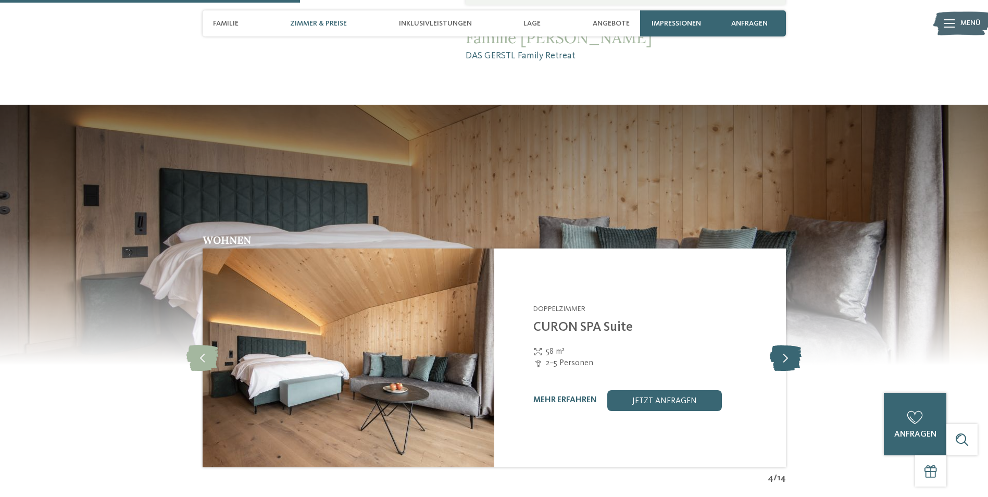
click at [787, 345] on icon at bounding box center [786, 358] width 32 height 26
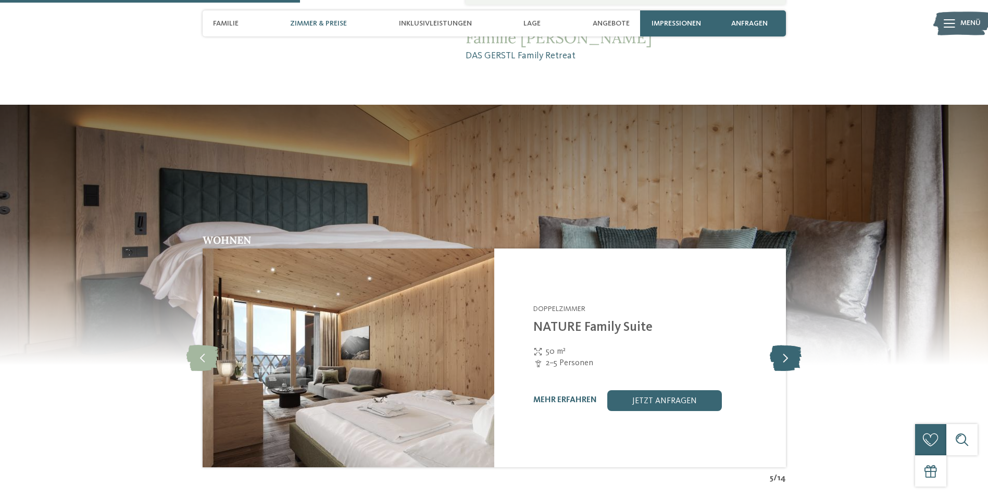
click at [787, 345] on icon at bounding box center [786, 358] width 32 height 26
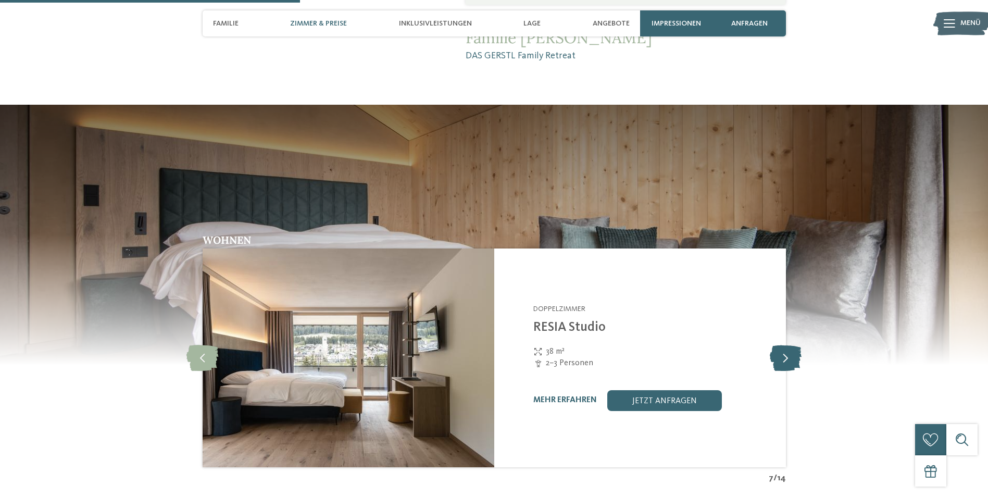
click at [787, 345] on icon at bounding box center [786, 358] width 32 height 26
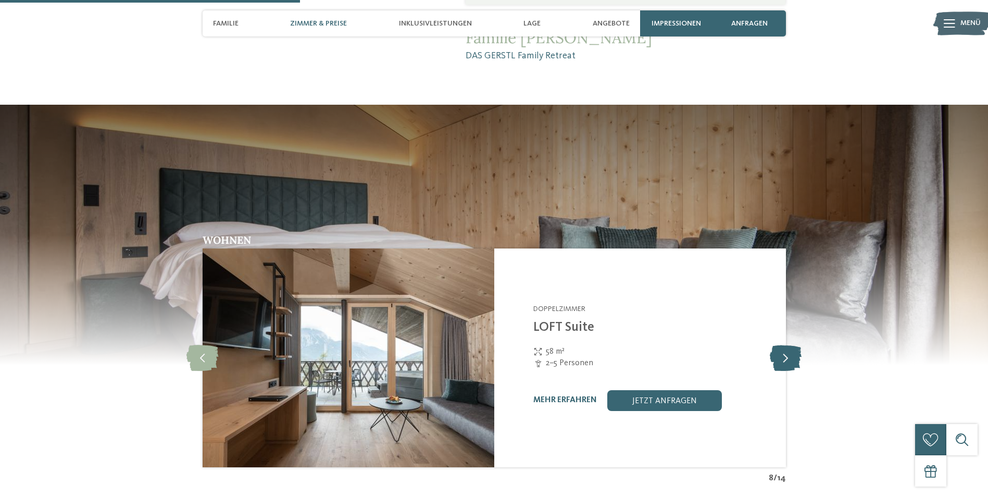
click at [787, 345] on icon at bounding box center [786, 358] width 32 height 26
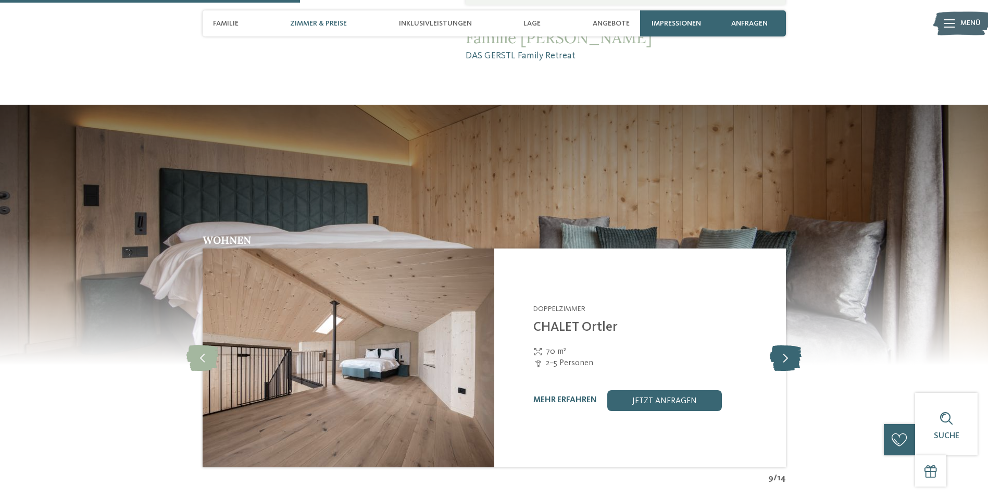
click at [787, 345] on icon at bounding box center [786, 358] width 32 height 26
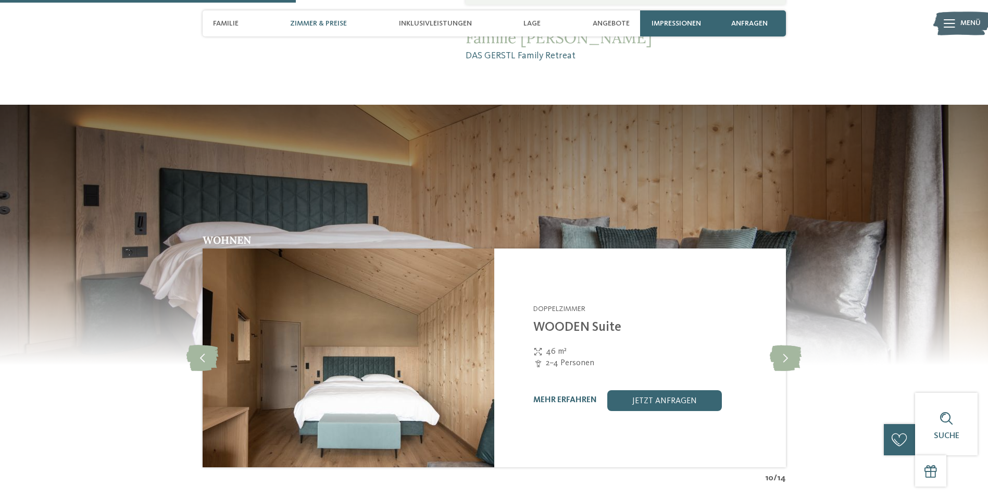
scroll to position [891, 0]
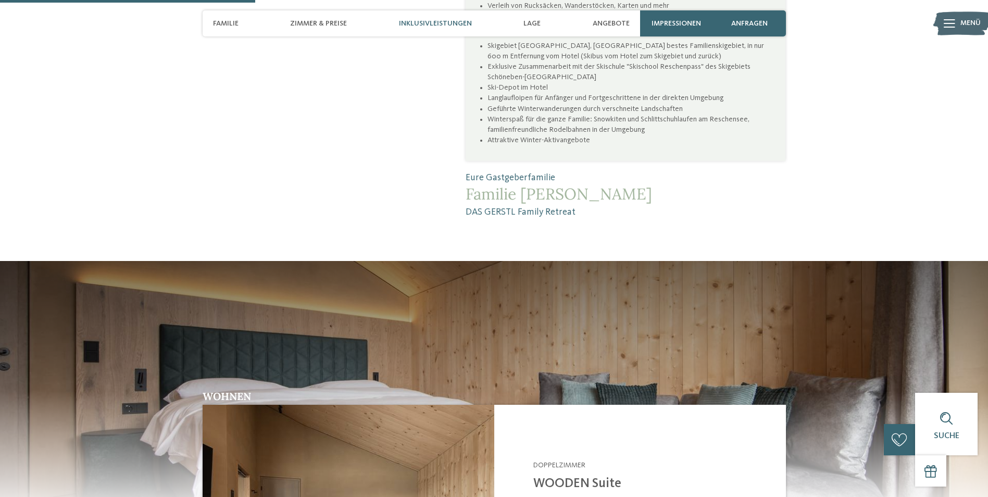
click at [424, 22] on span "Inklusivleistungen" at bounding box center [435, 23] width 73 height 9
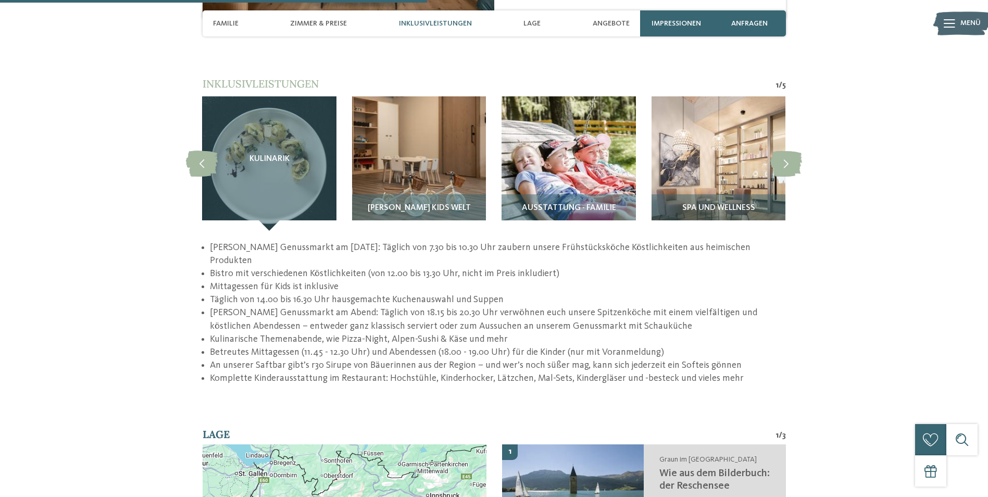
scroll to position [1503, 0]
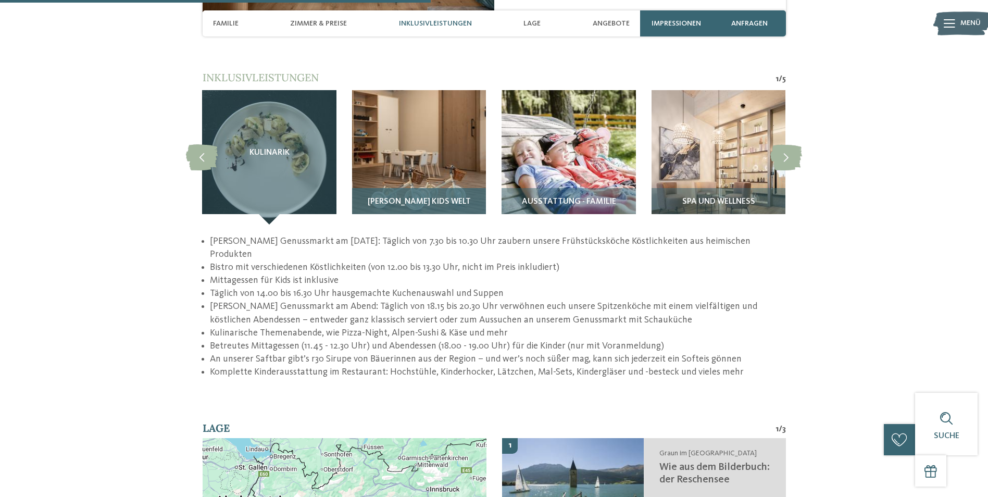
click at [422, 188] on div "GERSTI’s Kids Welt" at bounding box center [419, 206] width 134 height 36
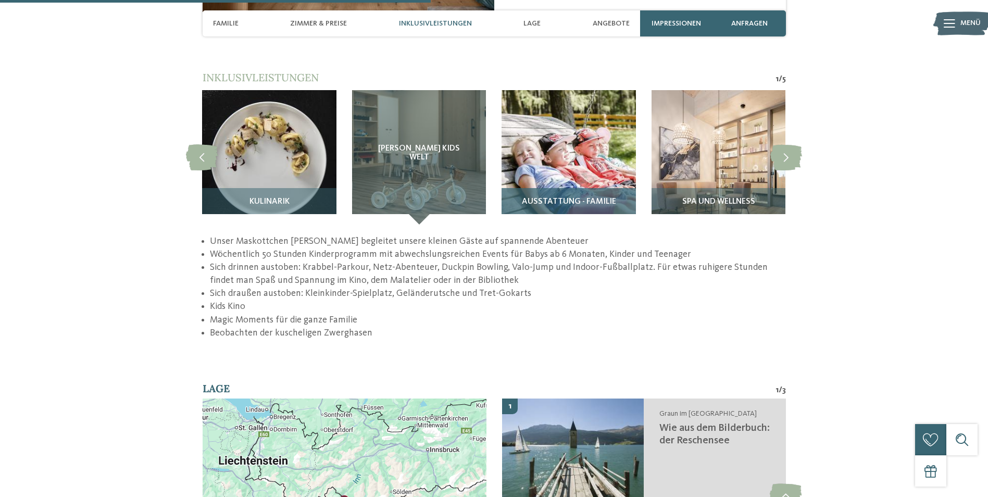
click at [551, 161] on img at bounding box center [569, 157] width 134 height 134
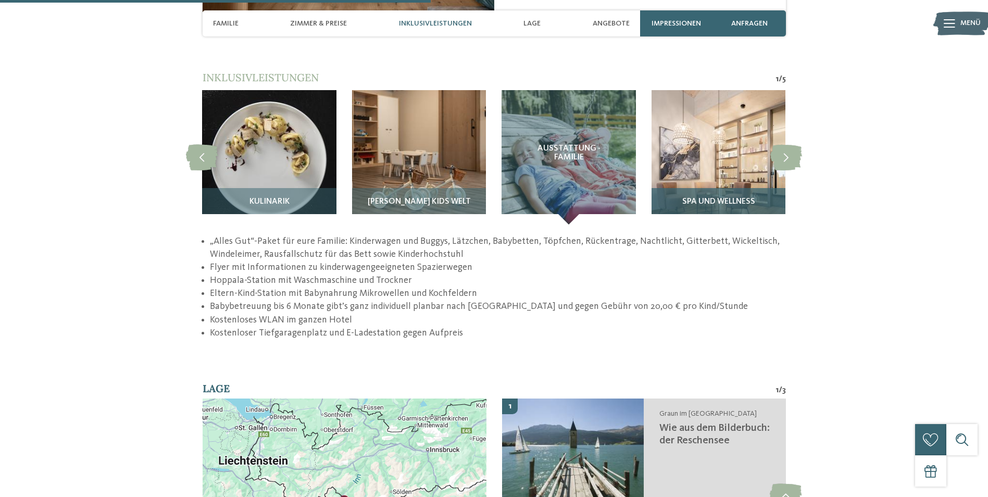
click at [729, 157] on img at bounding box center [719, 157] width 134 height 134
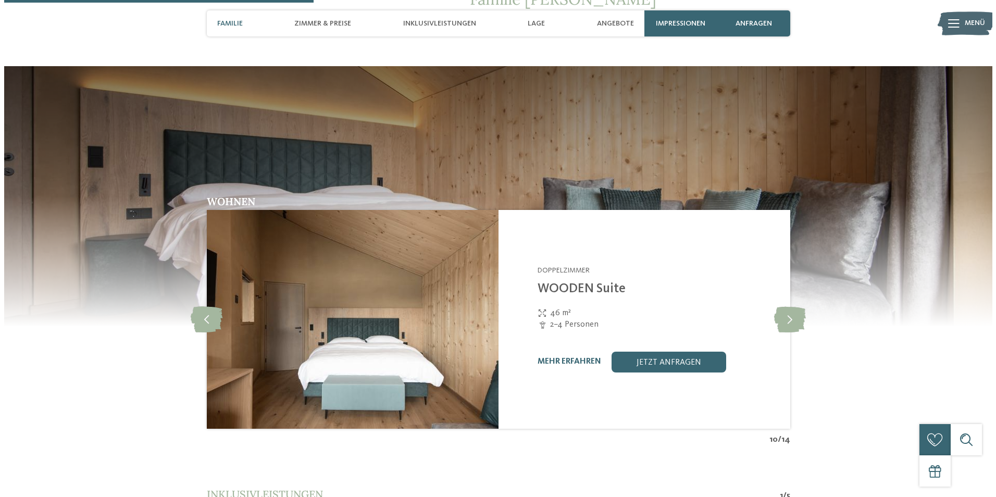
scroll to position [982, 0]
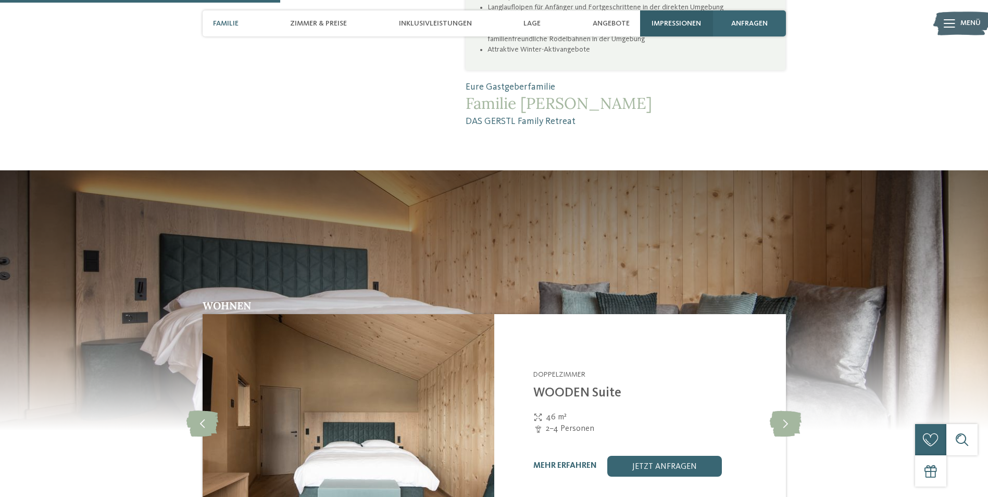
click at [679, 27] on span "Impressionen" at bounding box center [676, 23] width 49 height 9
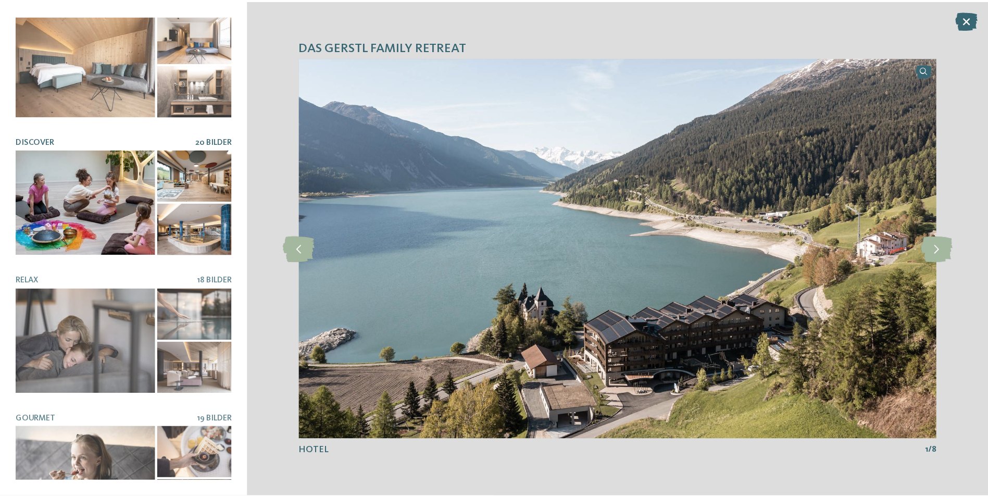
scroll to position [195, 0]
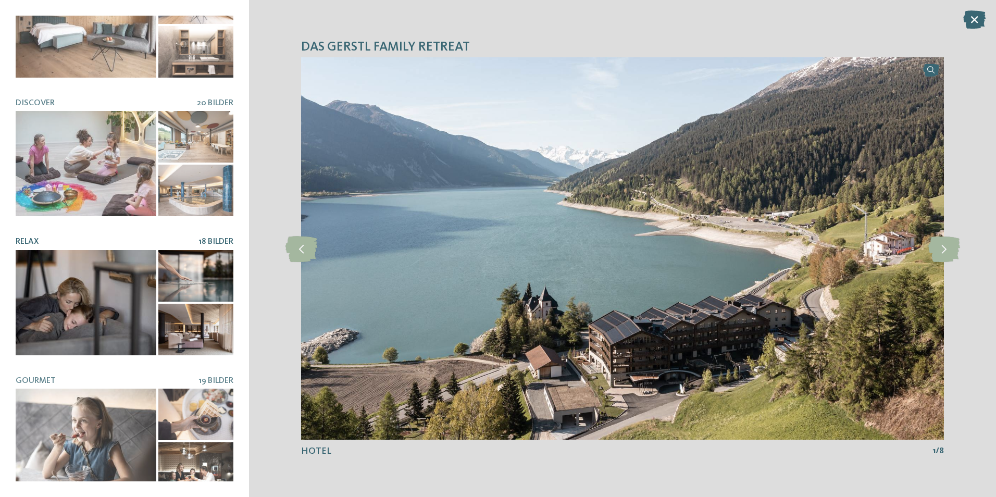
click at [92, 289] on div at bounding box center [86, 302] width 141 height 105
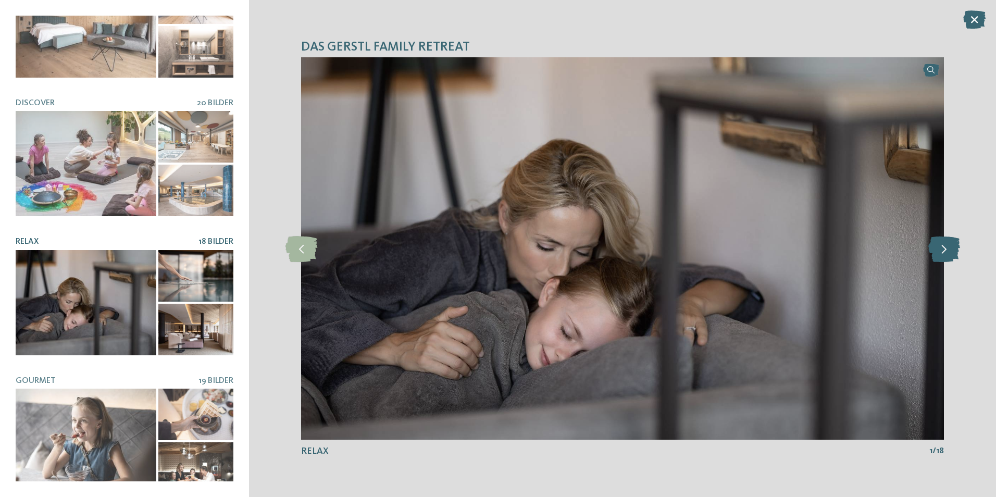
click at [934, 255] on icon at bounding box center [944, 249] width 32 height 26
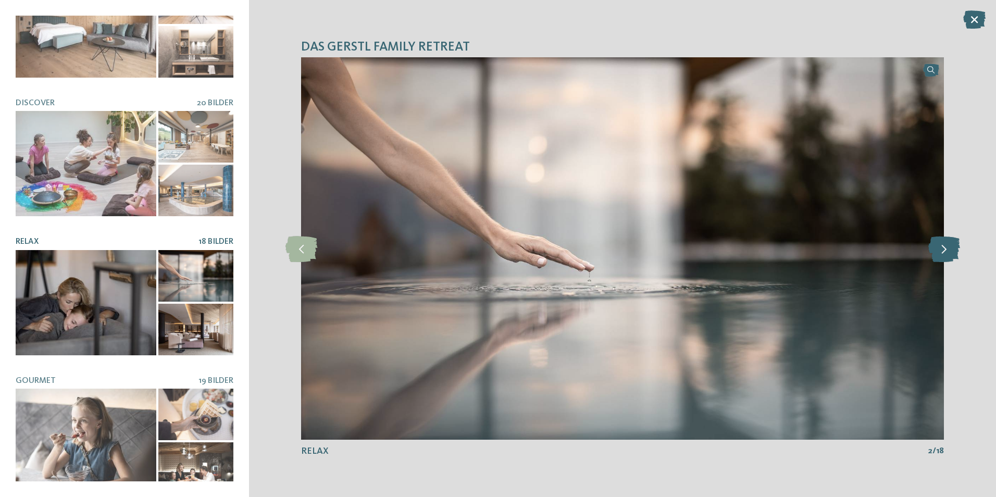
click at [934, 255] on icon at bounding box center [944, 249] width 32 height 26
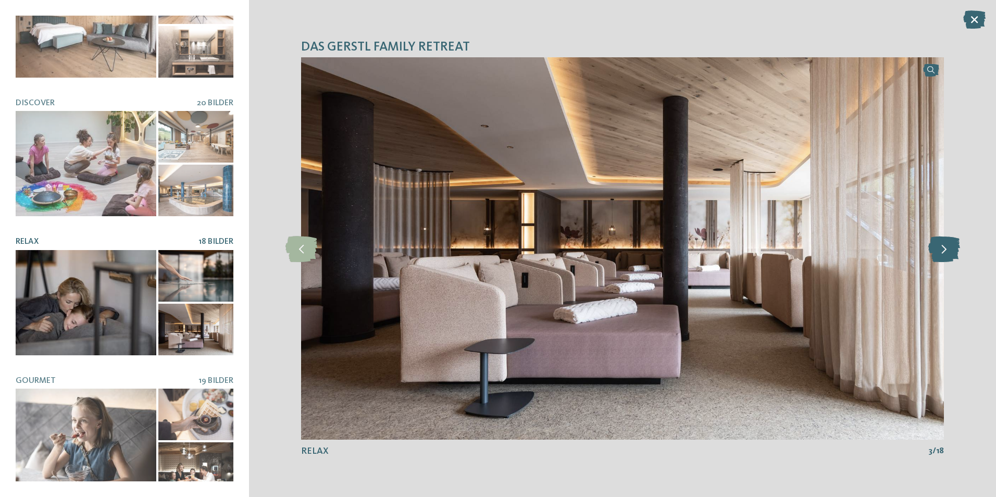
click at [934, 256] on icon at bounding box center [944, 249] width 32 height 26
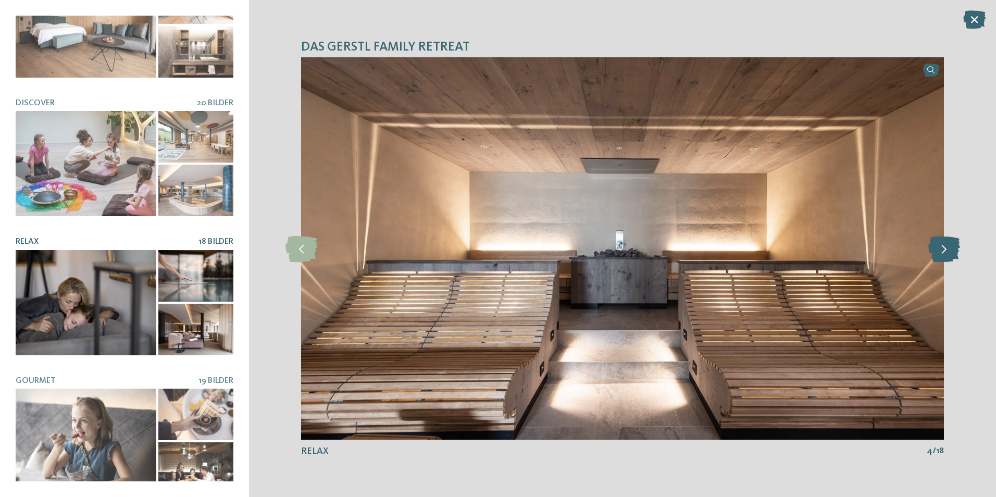
click at [934, 256] on icon at bounding box center [944, 249] width 32 height 26
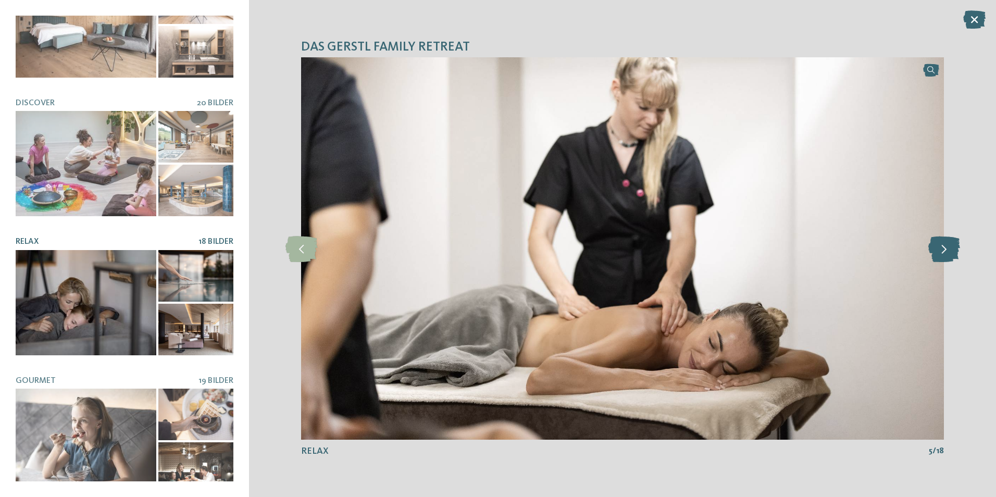
click at [934, 256] on icon at bounding box center [944, 249] width 32 height 26
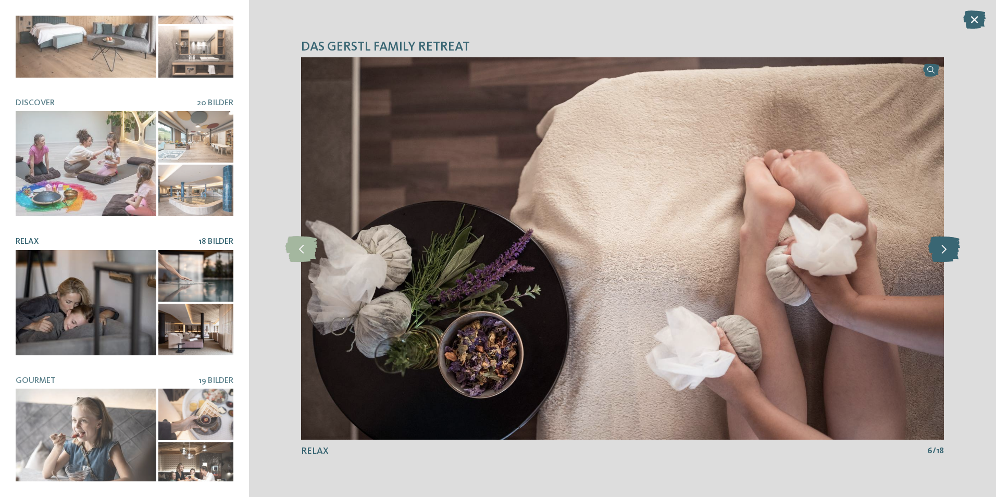
click at [934, 256] on icon at bounding box center [944, 249] width 32 height 26
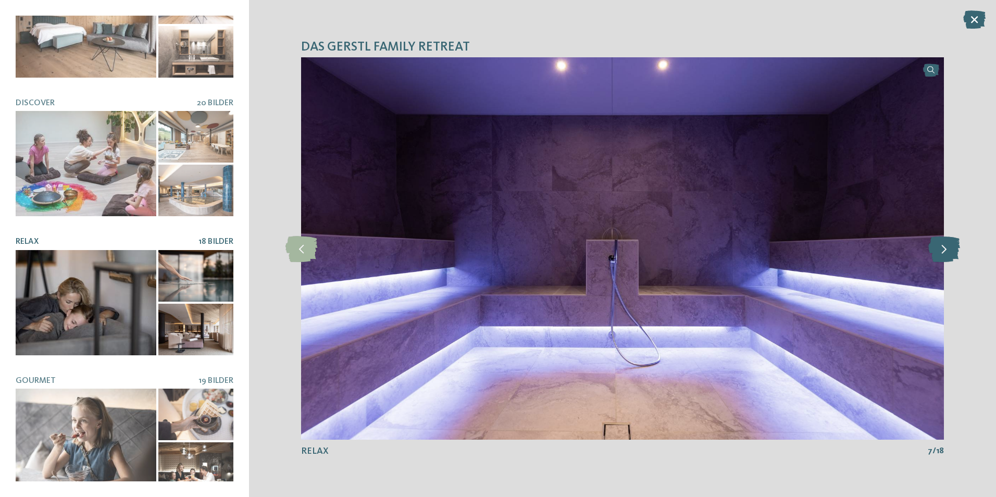
click at [934, 256] on icon at bounding box center [944, 249] width 32 height 26
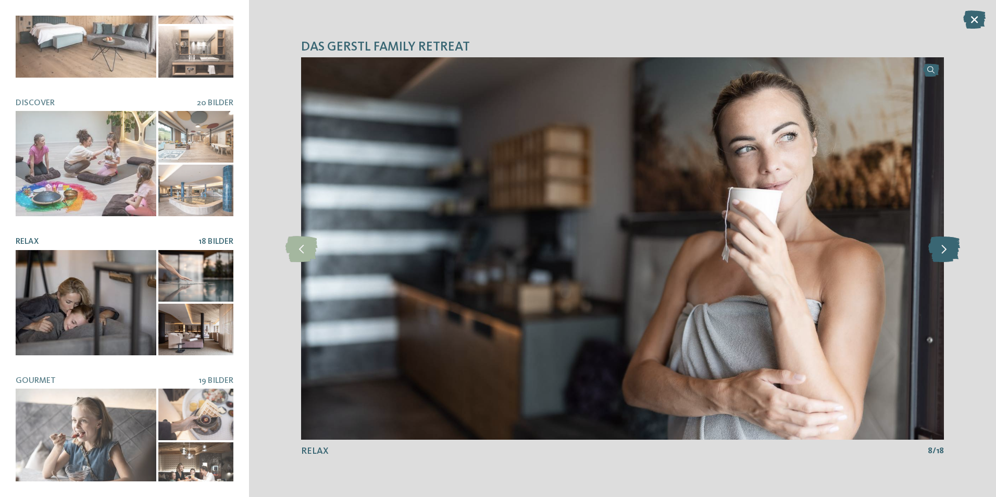
click at [934, 256] on icon at bounding box center [944, 249] width 32 height 26
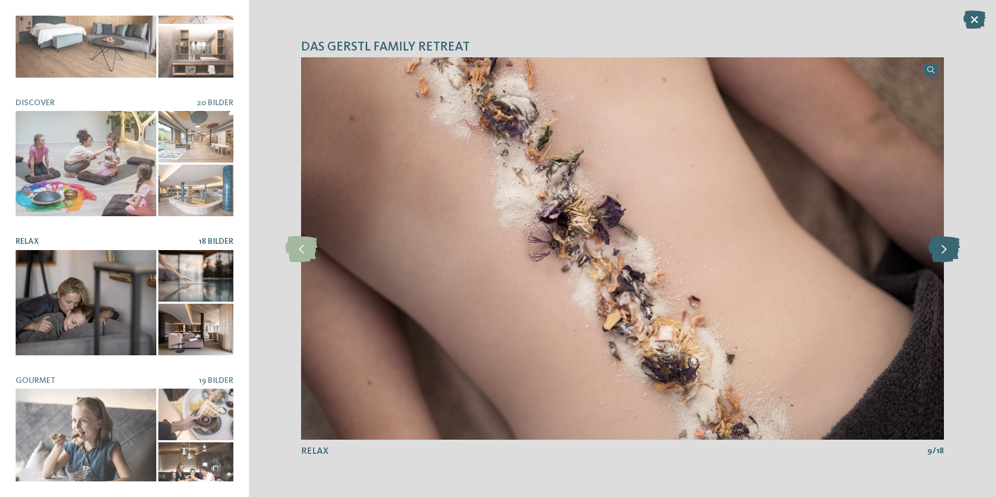
click at [934, 256] on icon at bounding box center [944, 249] width 32 height 26
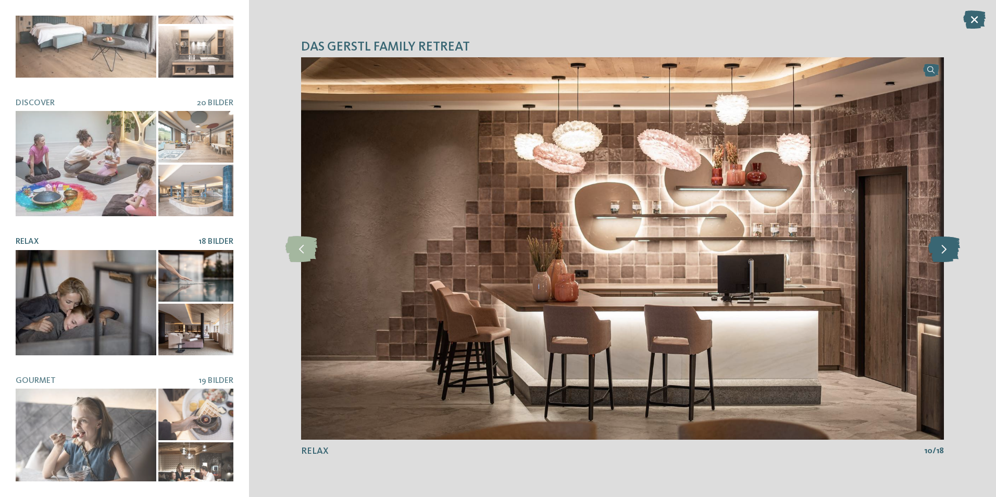
click at [934, 256] on icon at bounding box center [944, 249] width 32 height 26
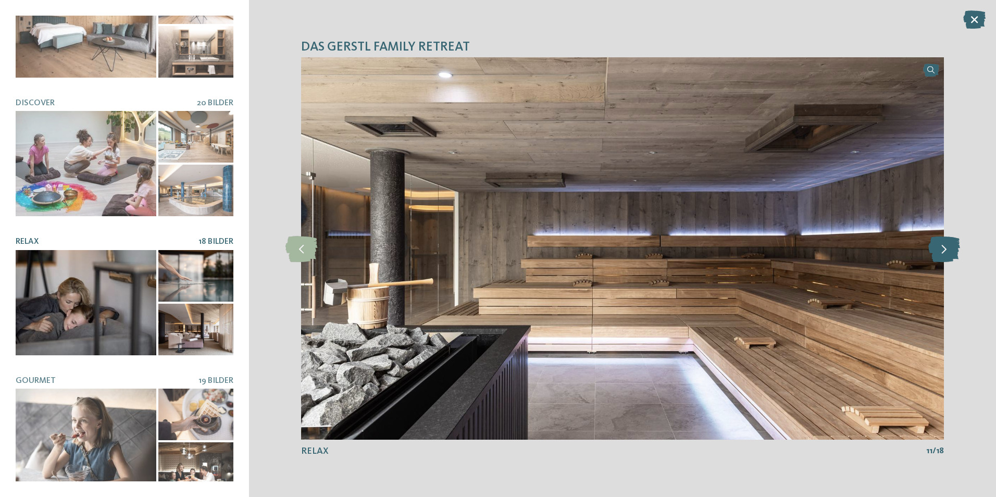
click at [934, 256] on icon at bounding box center [944, 249] width 32 height 26
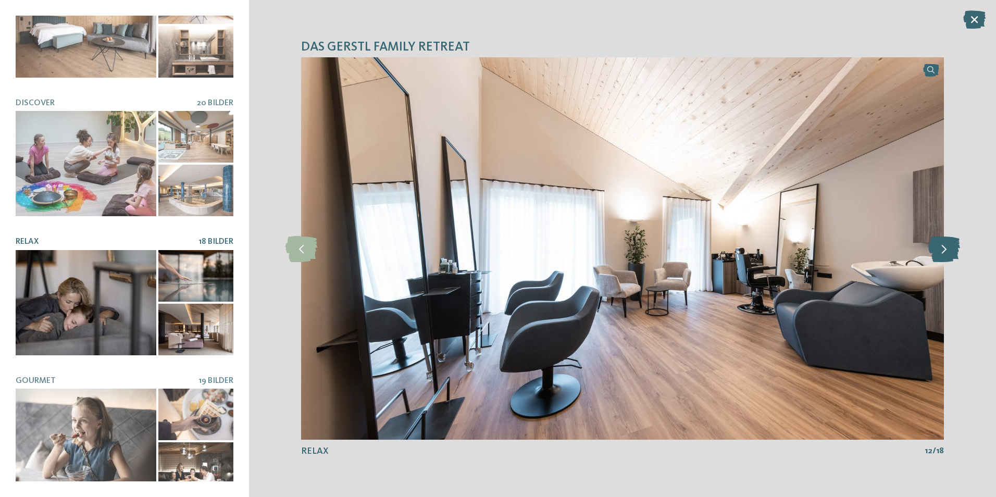
click at [934, 256] on icon at bounding box center [944, 249] width 32 height 26
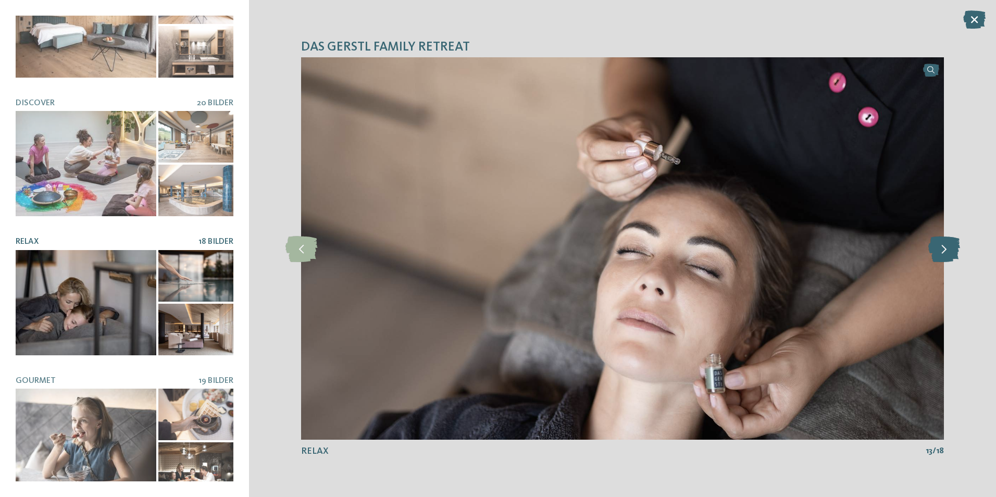
click at [934, 256] on icon at bounding box center [944, 249] width 32 height 26
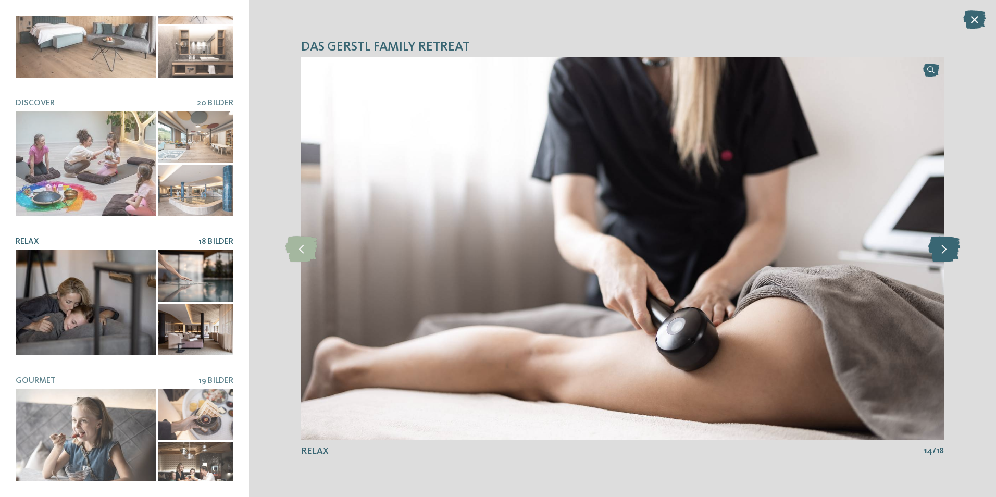
click at [934, 256] on icon at bounding box center [944, 249] width 32 height 26
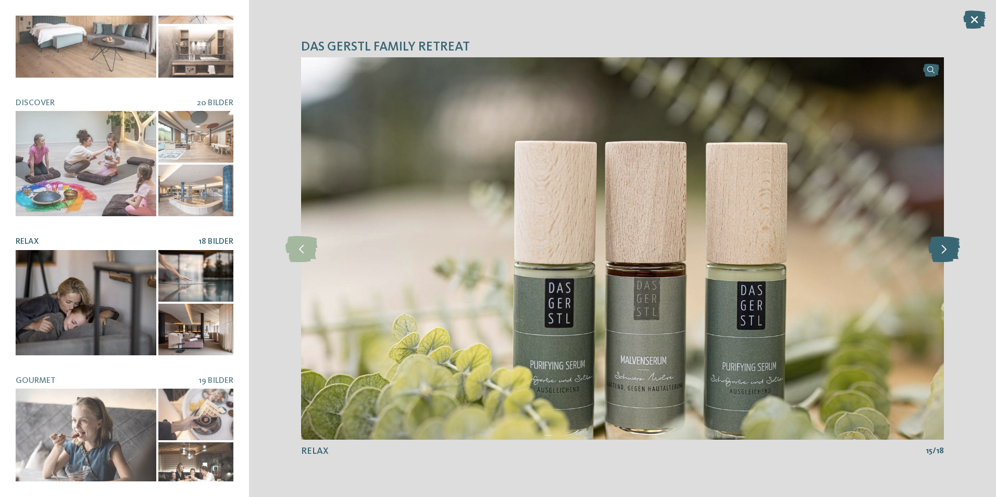
click at [934, 256] on icon at bounding box center [944, 249] width 32 height 26
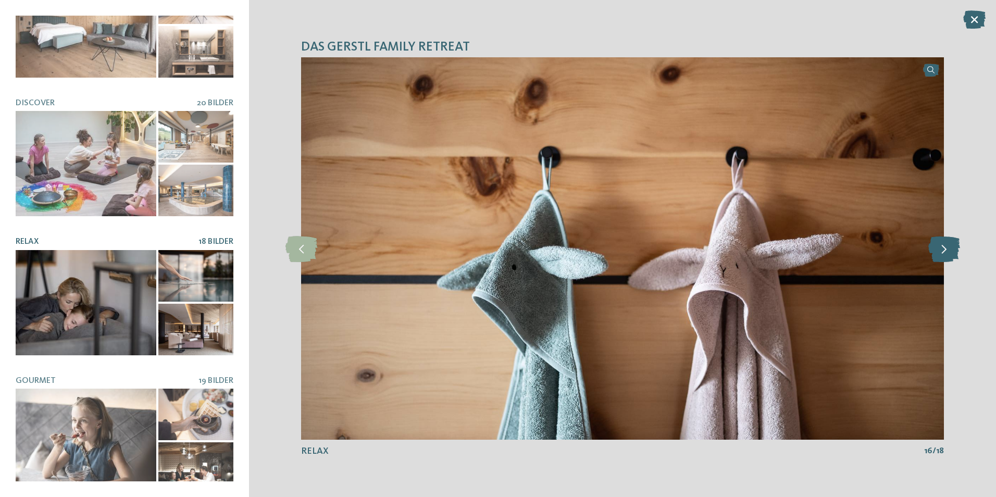
click at [936, 255] on icon at bounding box center [944, 249] width 32 height 26
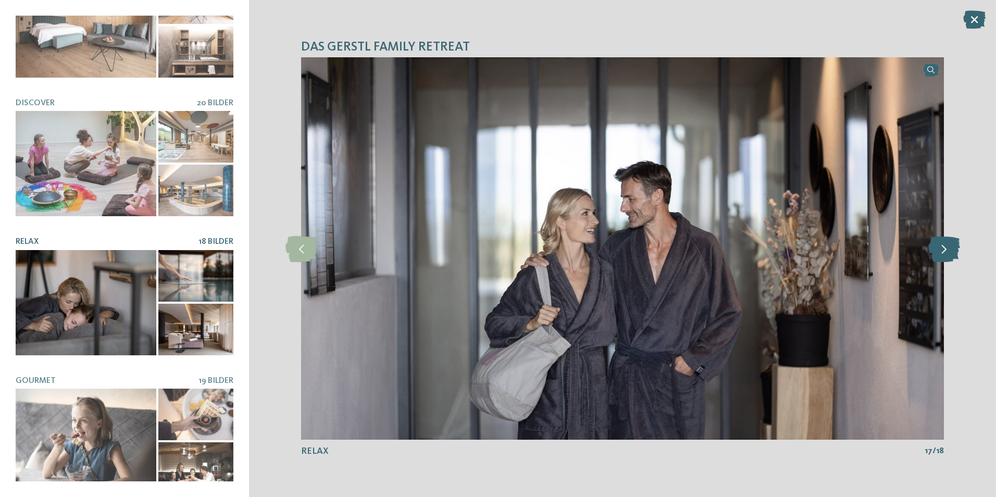
click at [936, 255] on icon at bounding box center [944, 249] width 32 height 26
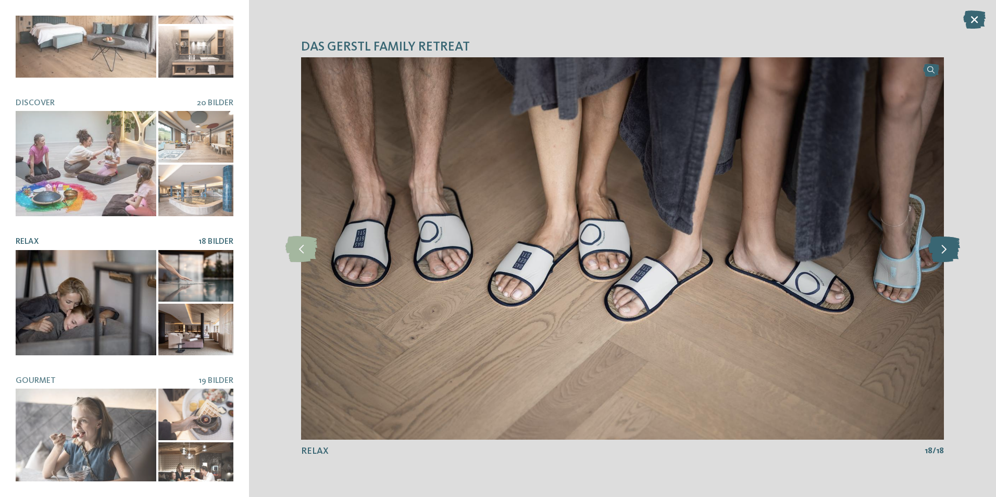
click at [936, 255] on icon at bounding box center [944, 249] width 32 height 26
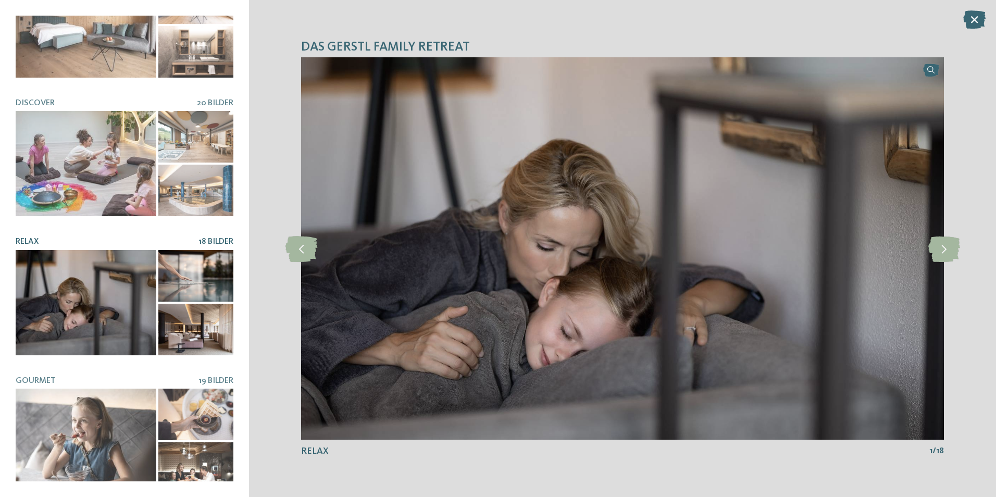
click at [978, 21] on icon at bounding box center [974, 19] width 22 height 18
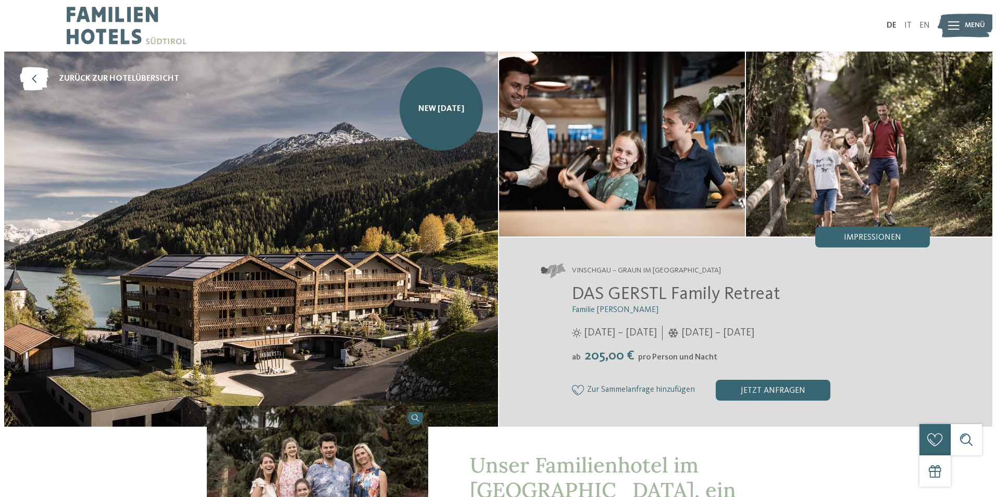
scroll to position [0, 0]
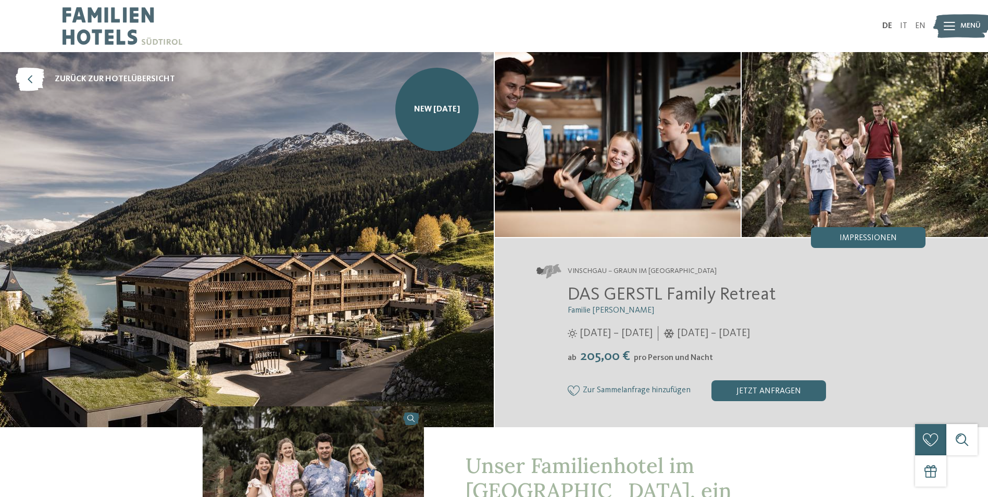
click at [961, 19] on div "Menü" at bounding box center [971, 26] width 20 height 26
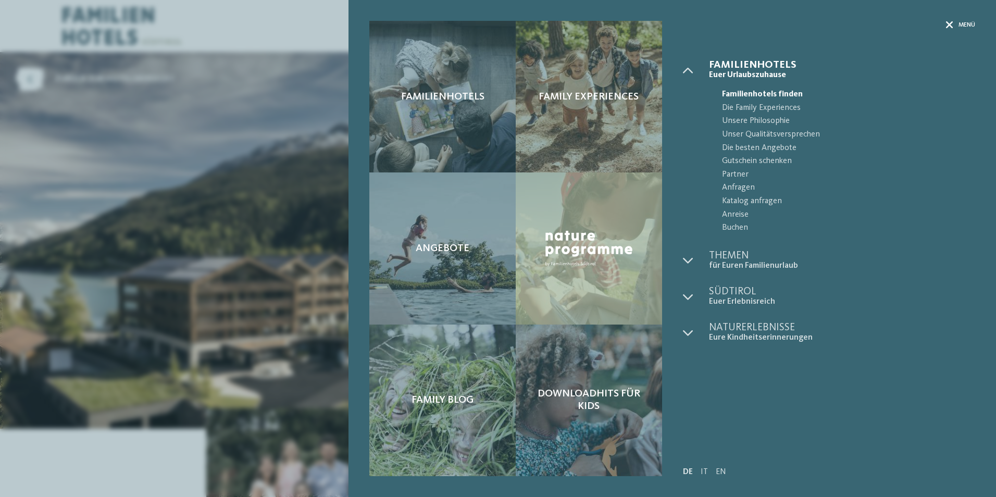
click at [960, 24] on span "Menü" at bounding box center [967, 25] width 17 height 9
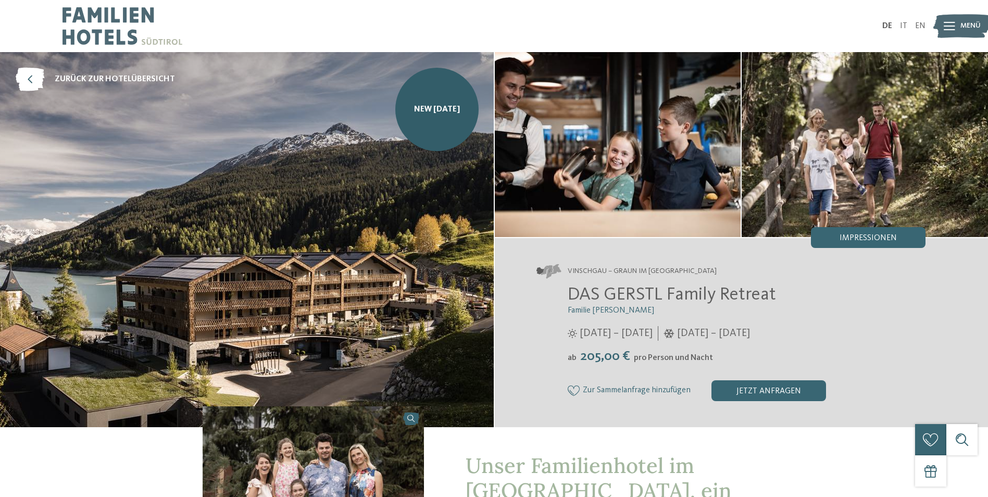
click at [957, 30] on img at bounding box center [962, 26] width 57 height 29
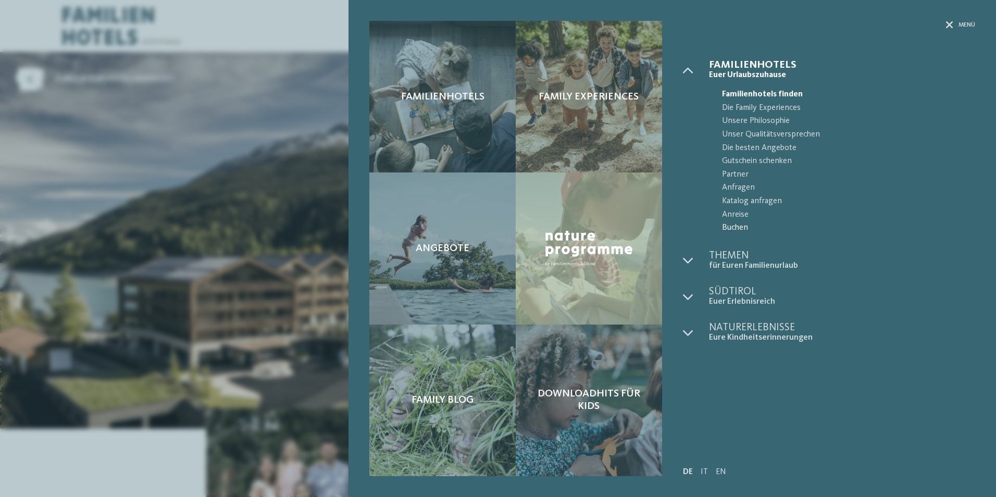
click at [749, 227] on span "Buchen" at bounding box center [848, 228] width 253 height 14
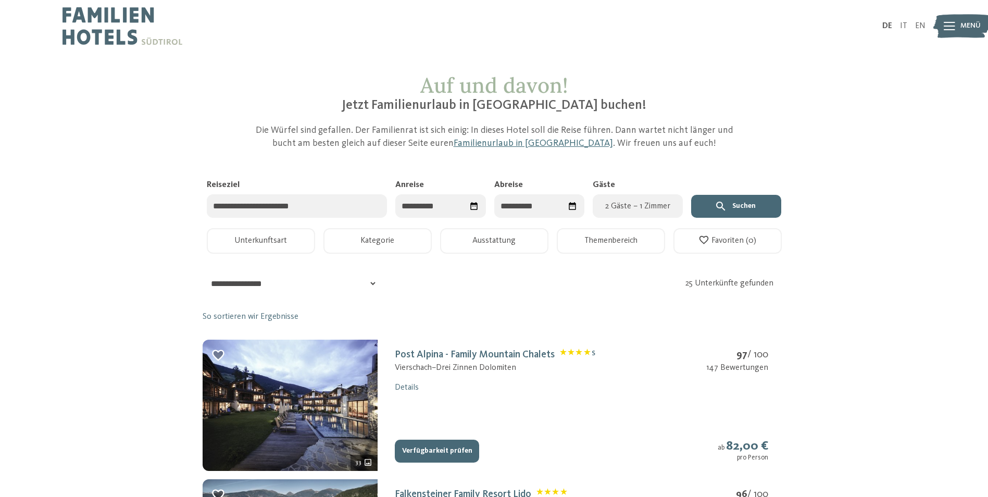
click at [418, 209] on input "Anreise" at bounding box center [440, 205] width 90 height 23
click at [514, 234] on span "Nächster Monat" at bounding box center [512, 232] width 10 height 10
click at [476, 275] on div "3" at bounding box center [480, 271] width 17 height 20
type input "**********"
click at [501, 291] on div "8" at bounding box center [501, 291] width 17 height 20
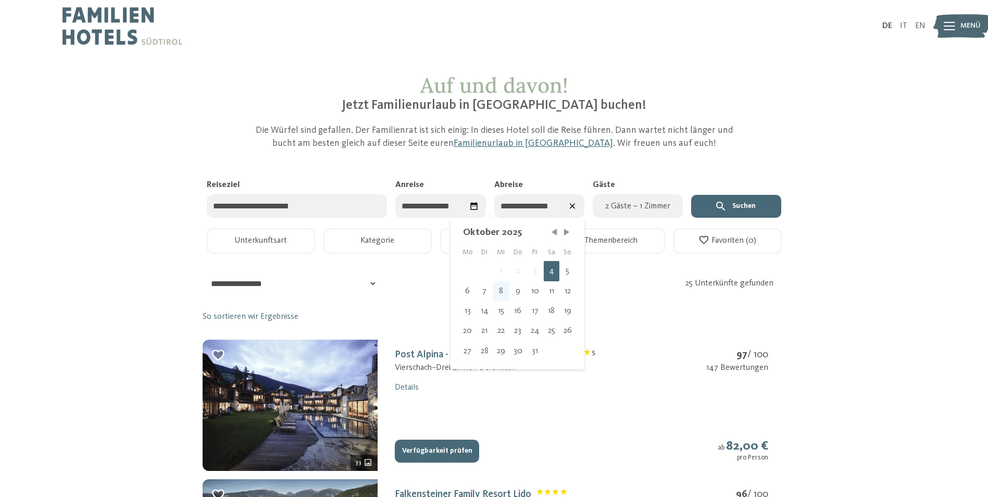
type input "**********"
click at [321, 211] on input "Reiseziel" at bounding box center [297, 205] width 181 height 23
